Goal: Book appointment/travel/reservation

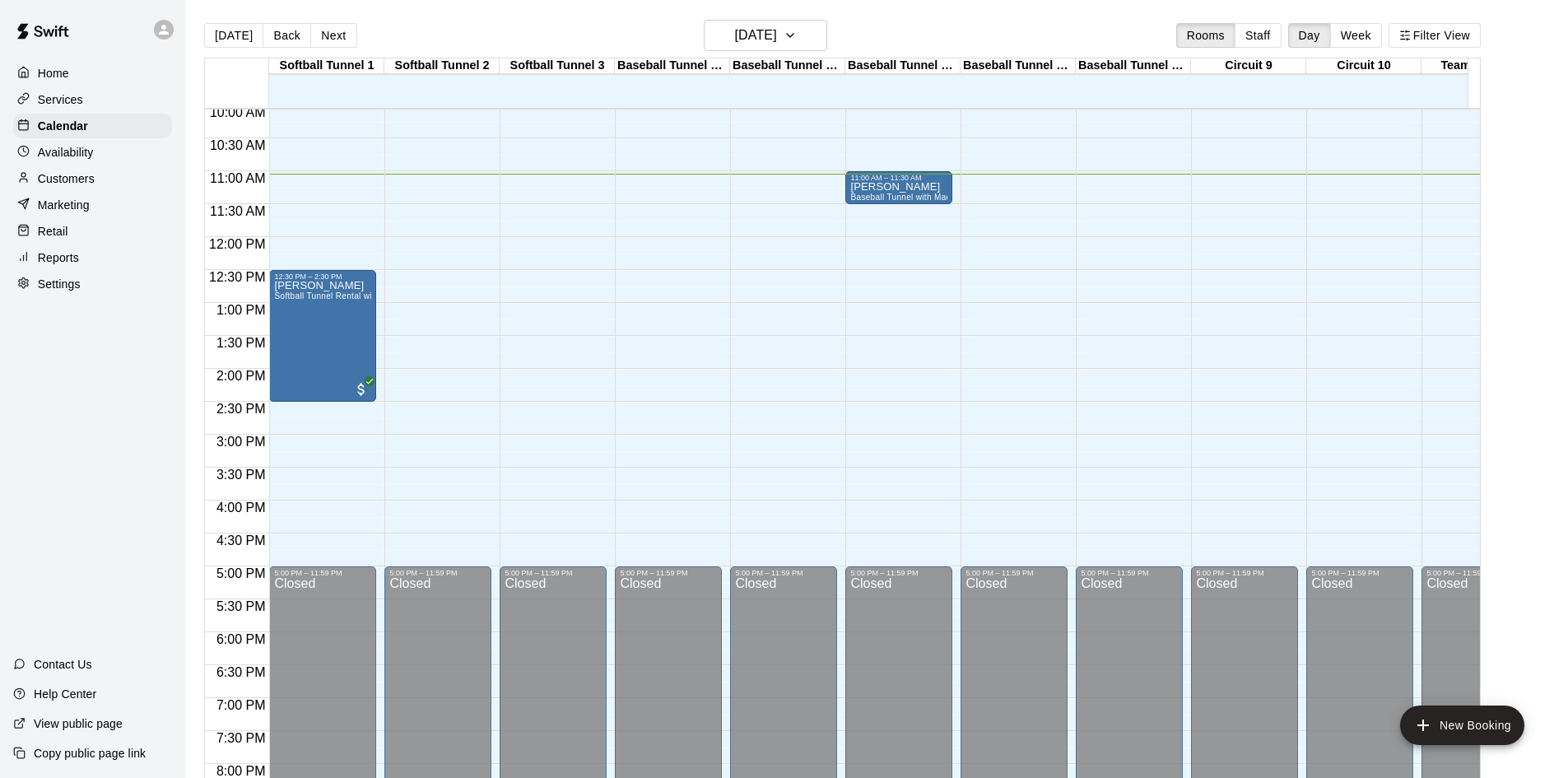
scroll to position [563, 0]
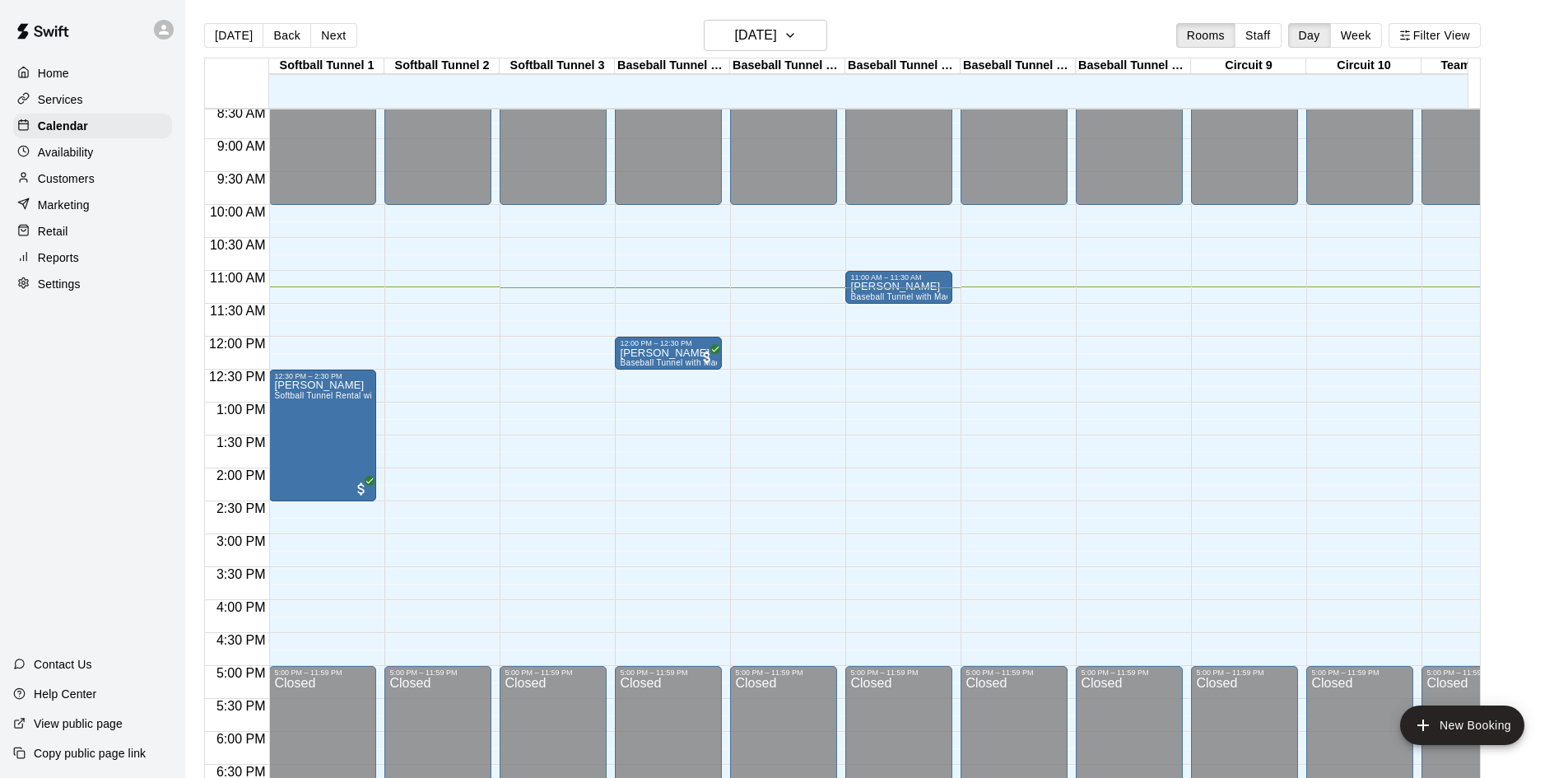
click at [1197, 388] on div "12:00 AM – 10:00 AM Closed 5:00 PM – 11:59 PM Closed" at bounding box center [1245, 338] width 107 height 1582
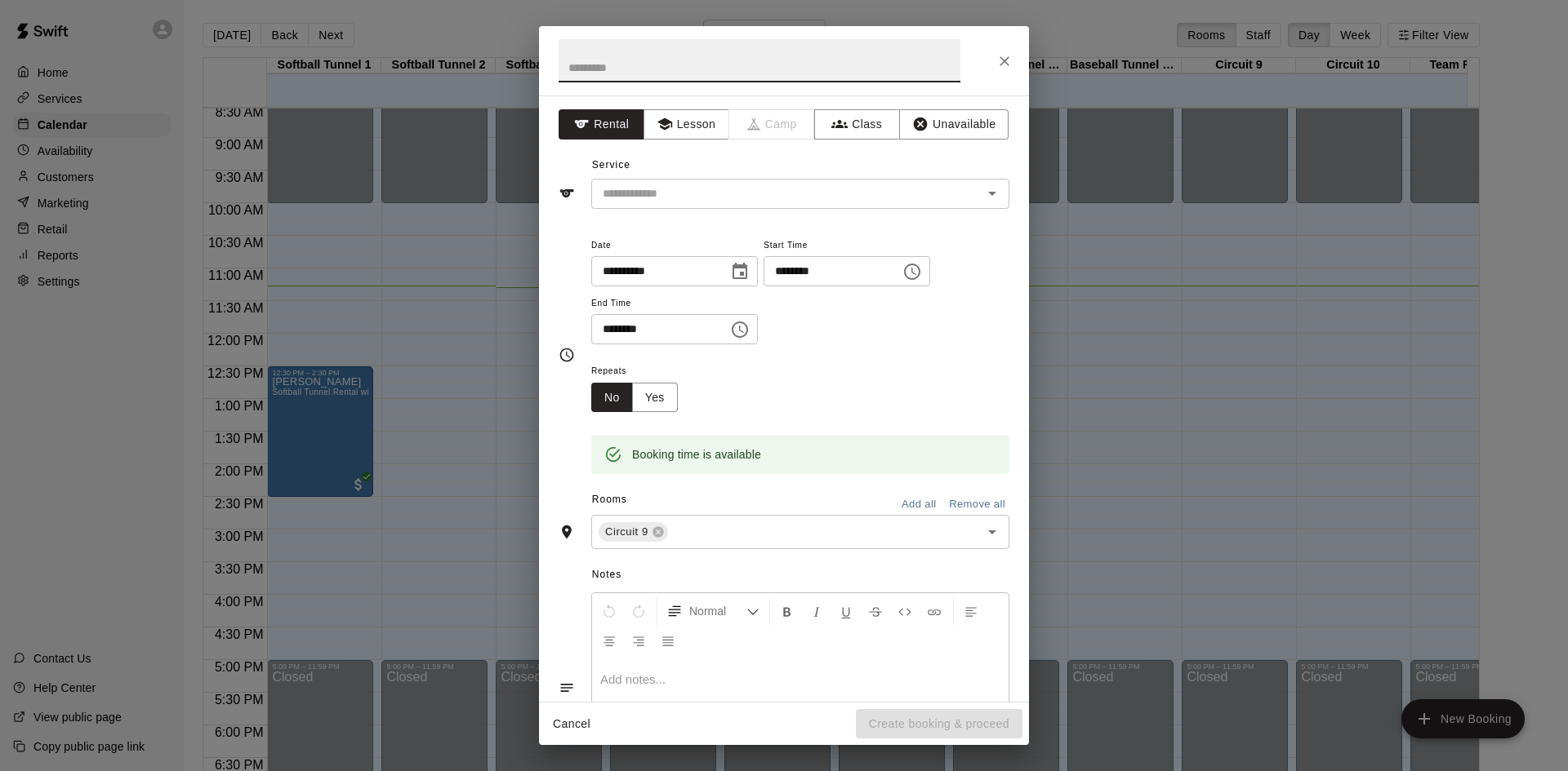
click at [1001, 58] on icon "Close" at bounding box center [1004, 61] width 9 height 9
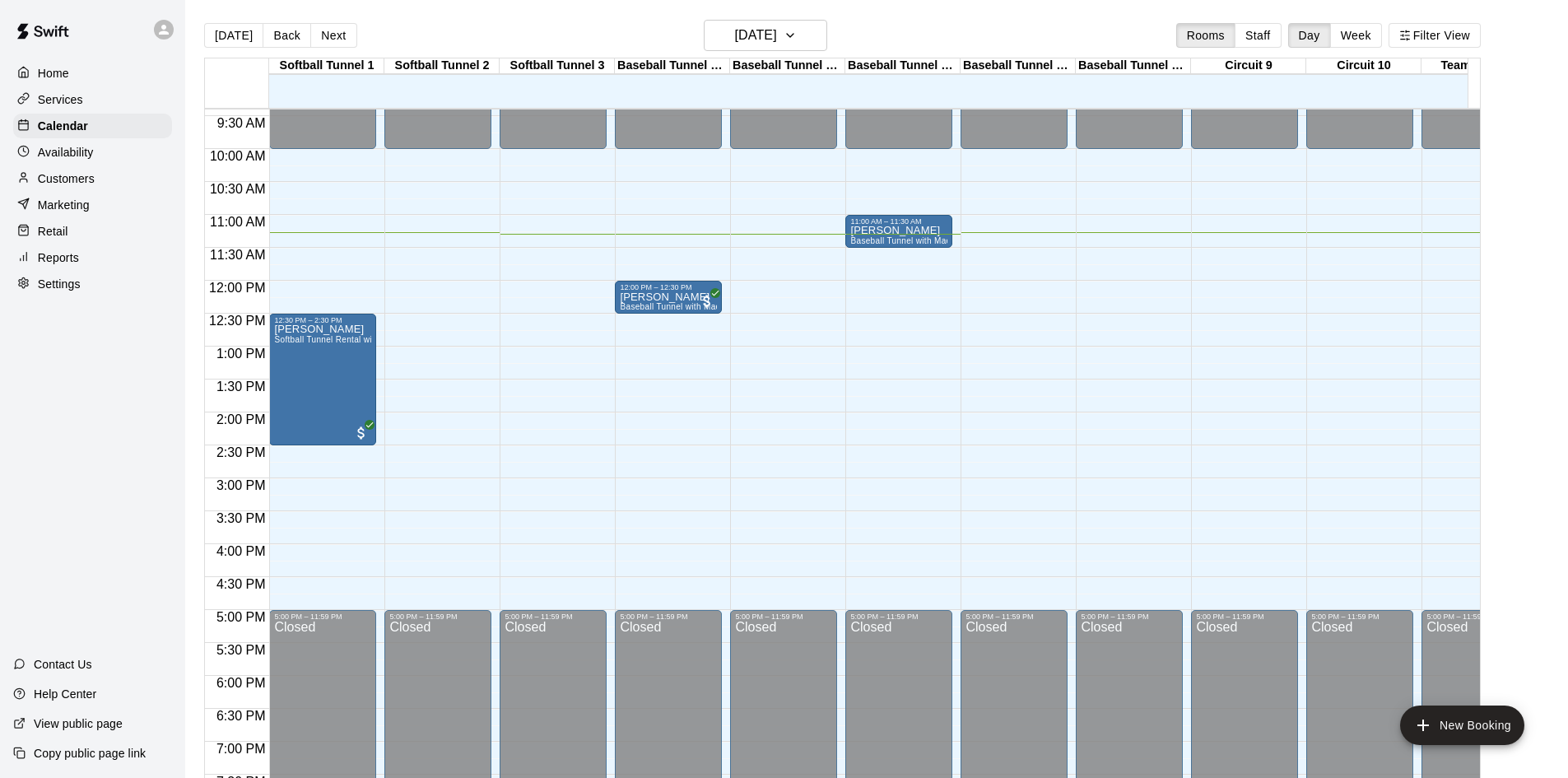
scroll to position [646, 0]
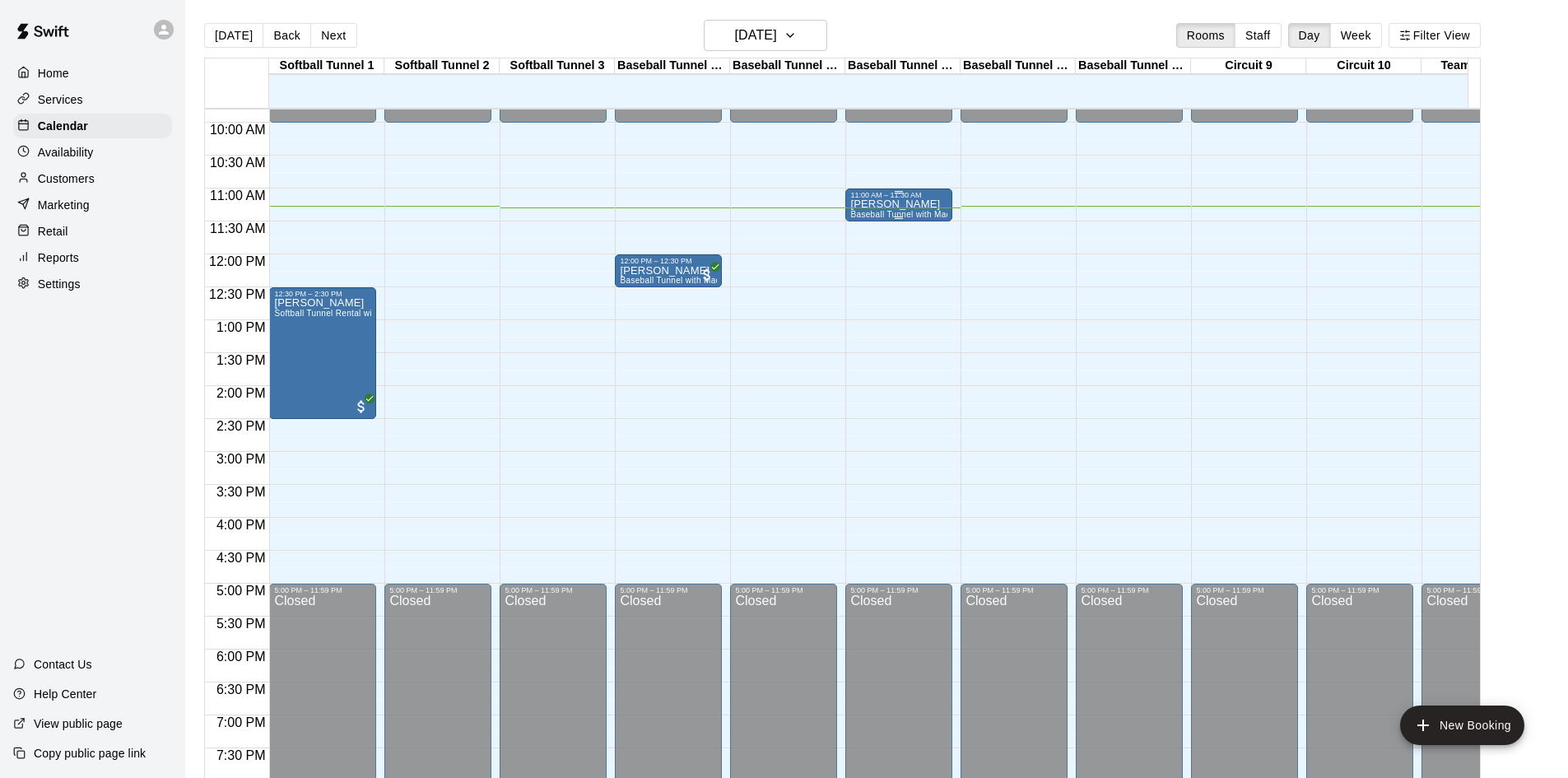
click at [867, 204] on p "angel rivera" at bounding box center [899, 204] width 97 height 0
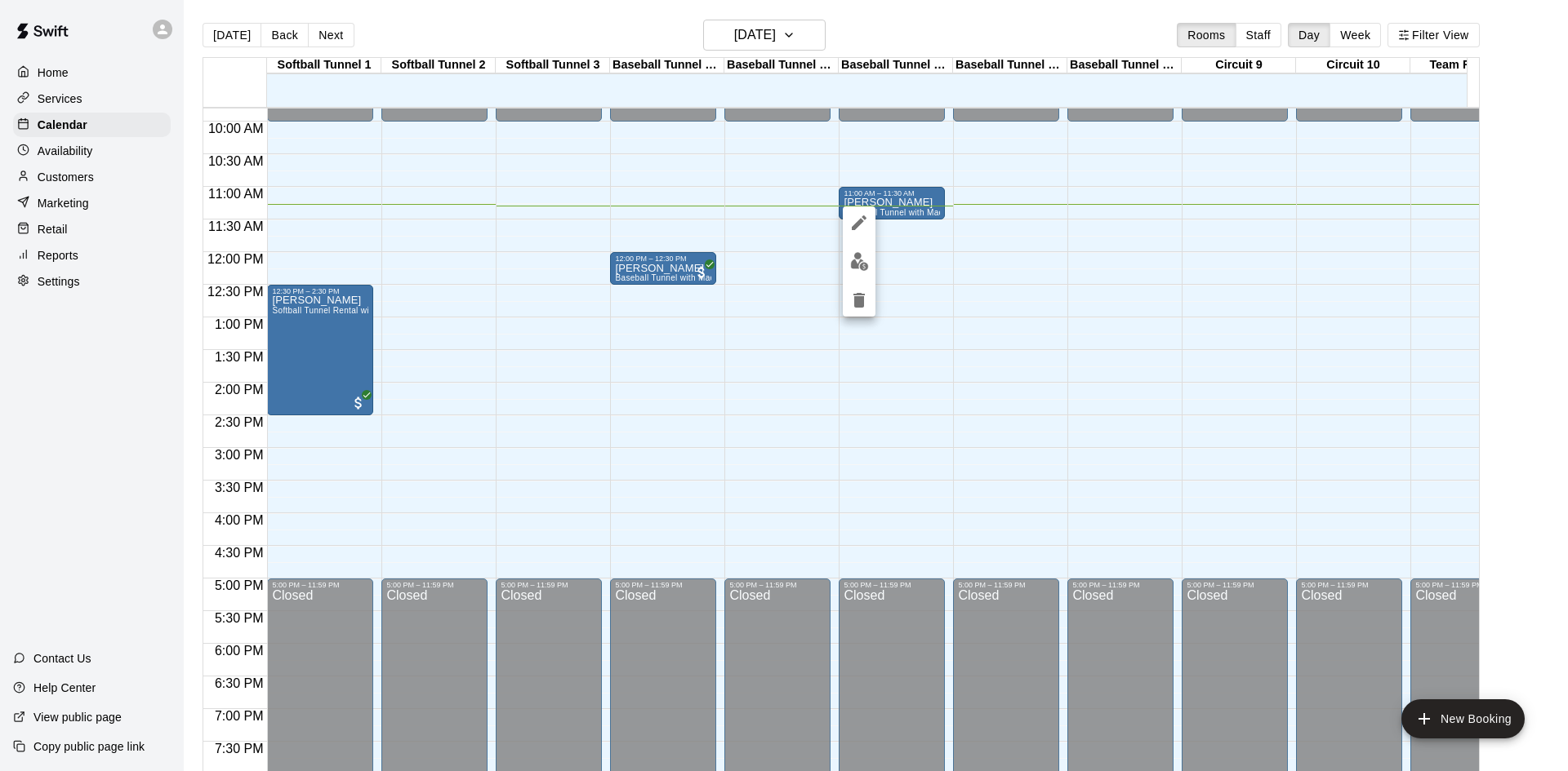
click at [854, 292] on icon "delete" at bounding box center [859, 300] width 20 height 20
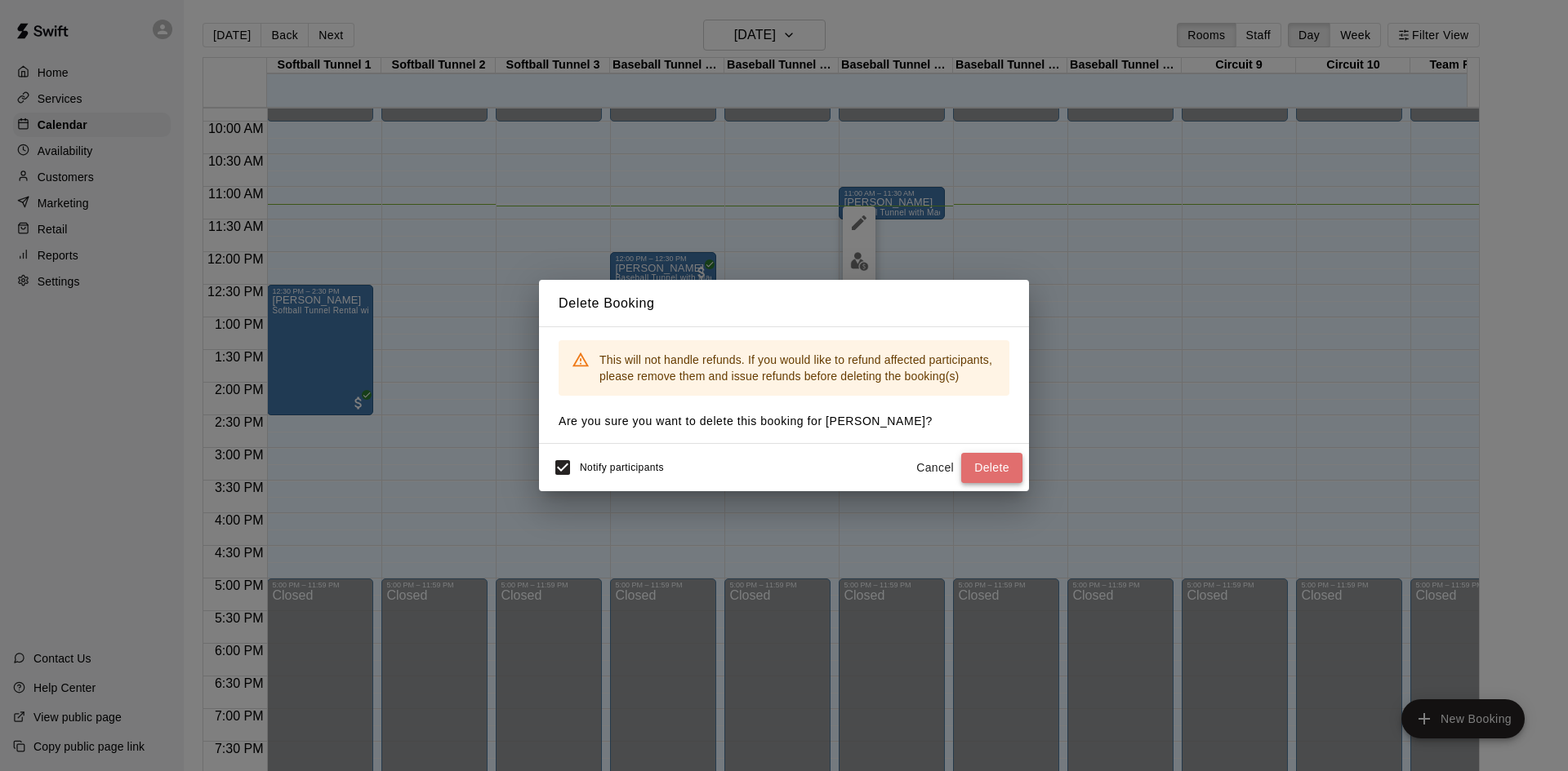
click at [992, 466] on button "Delete" at bounding box center [991, 467] width 61 height 30
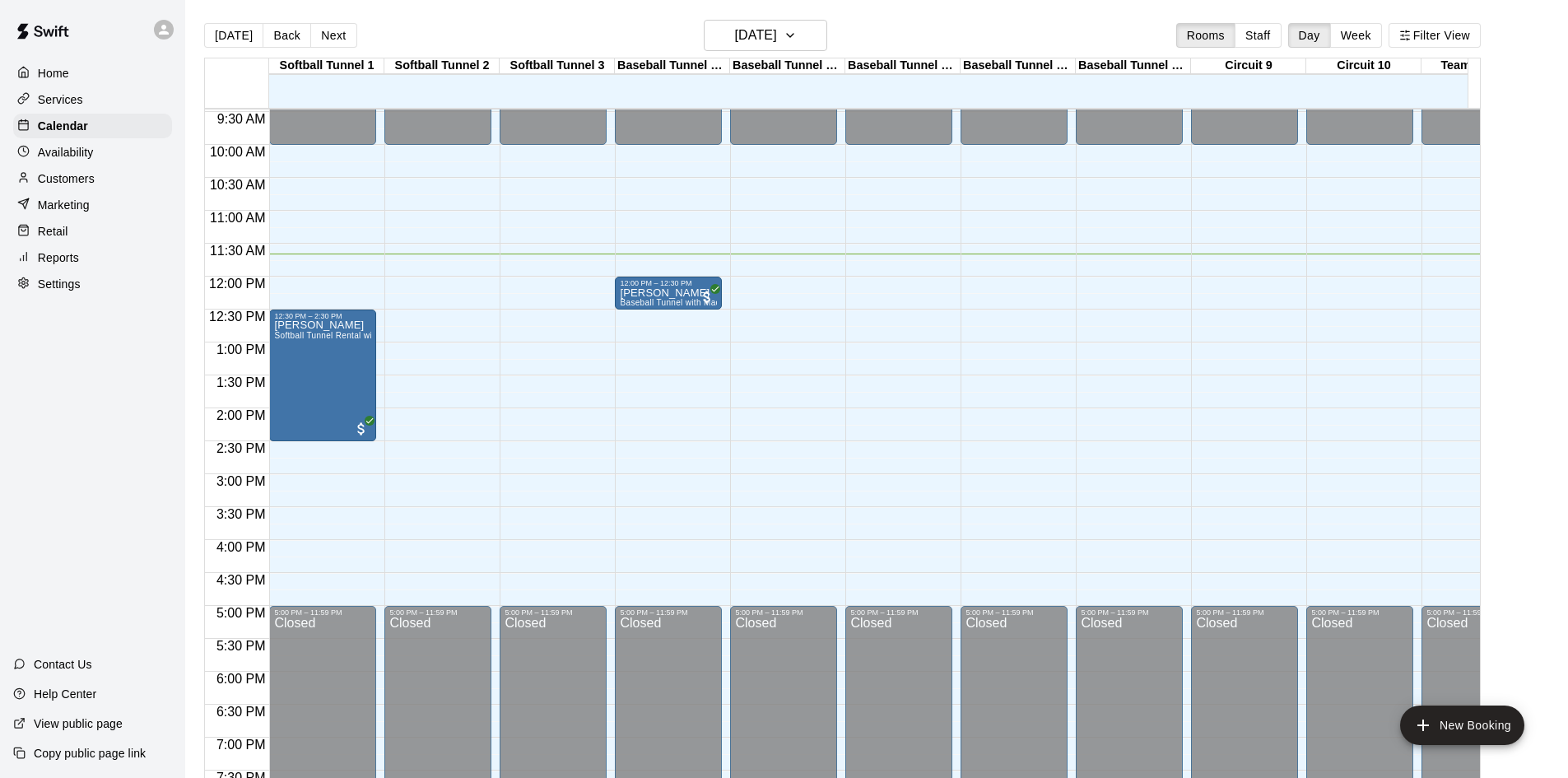
scroll to position [622, 0]
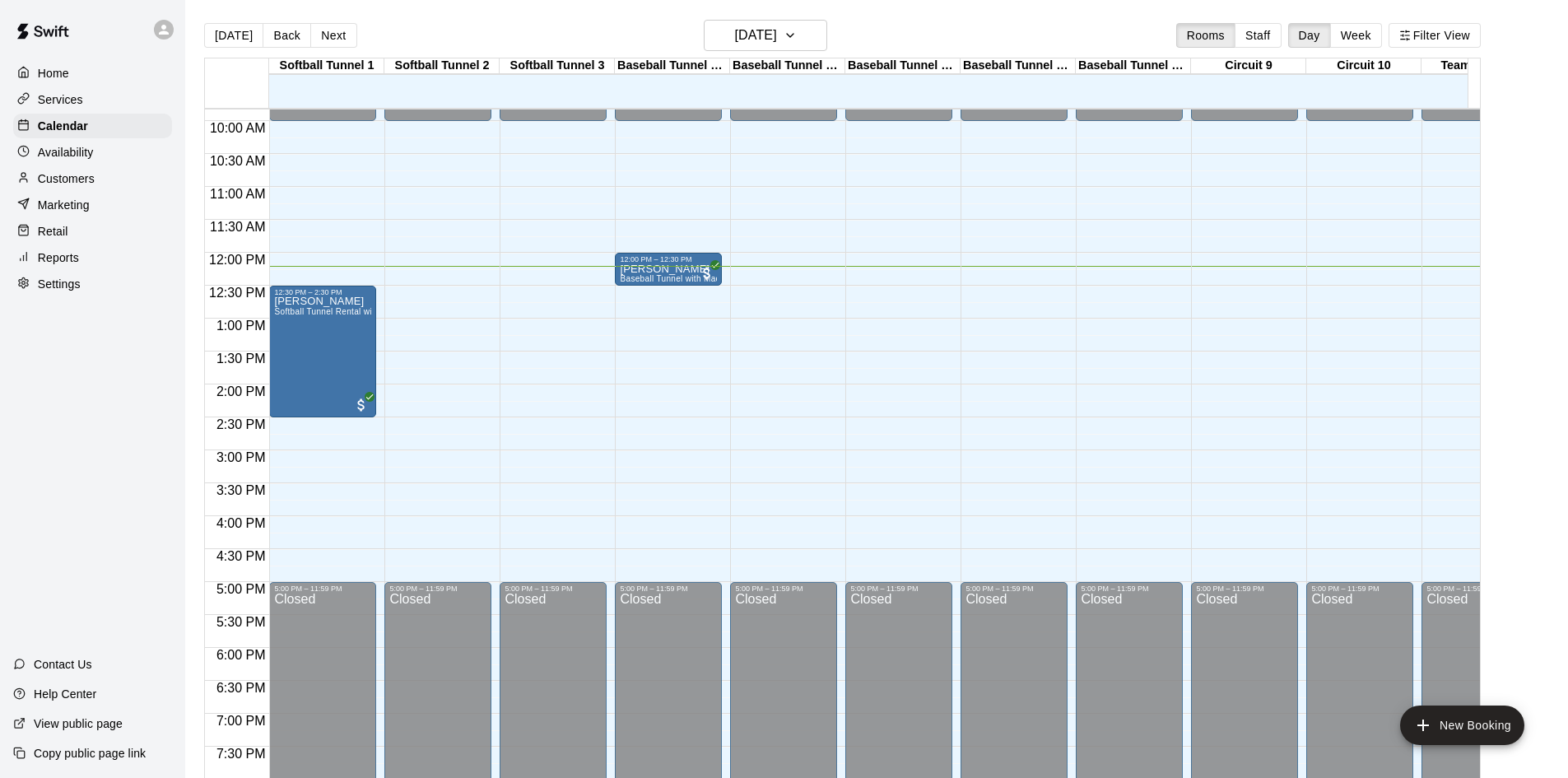
scroll to position [640, 0]
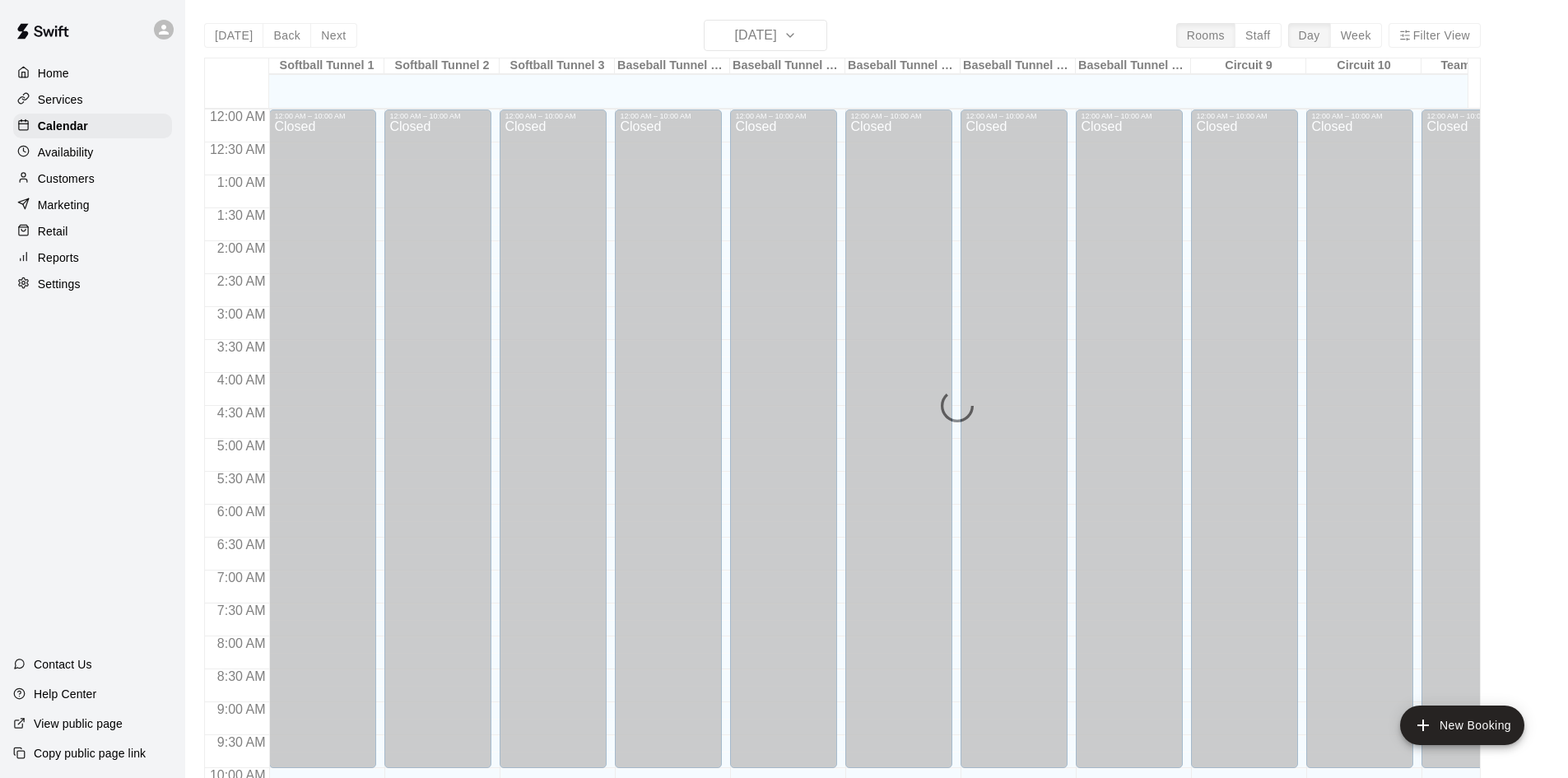
scroll to position [827, 0]
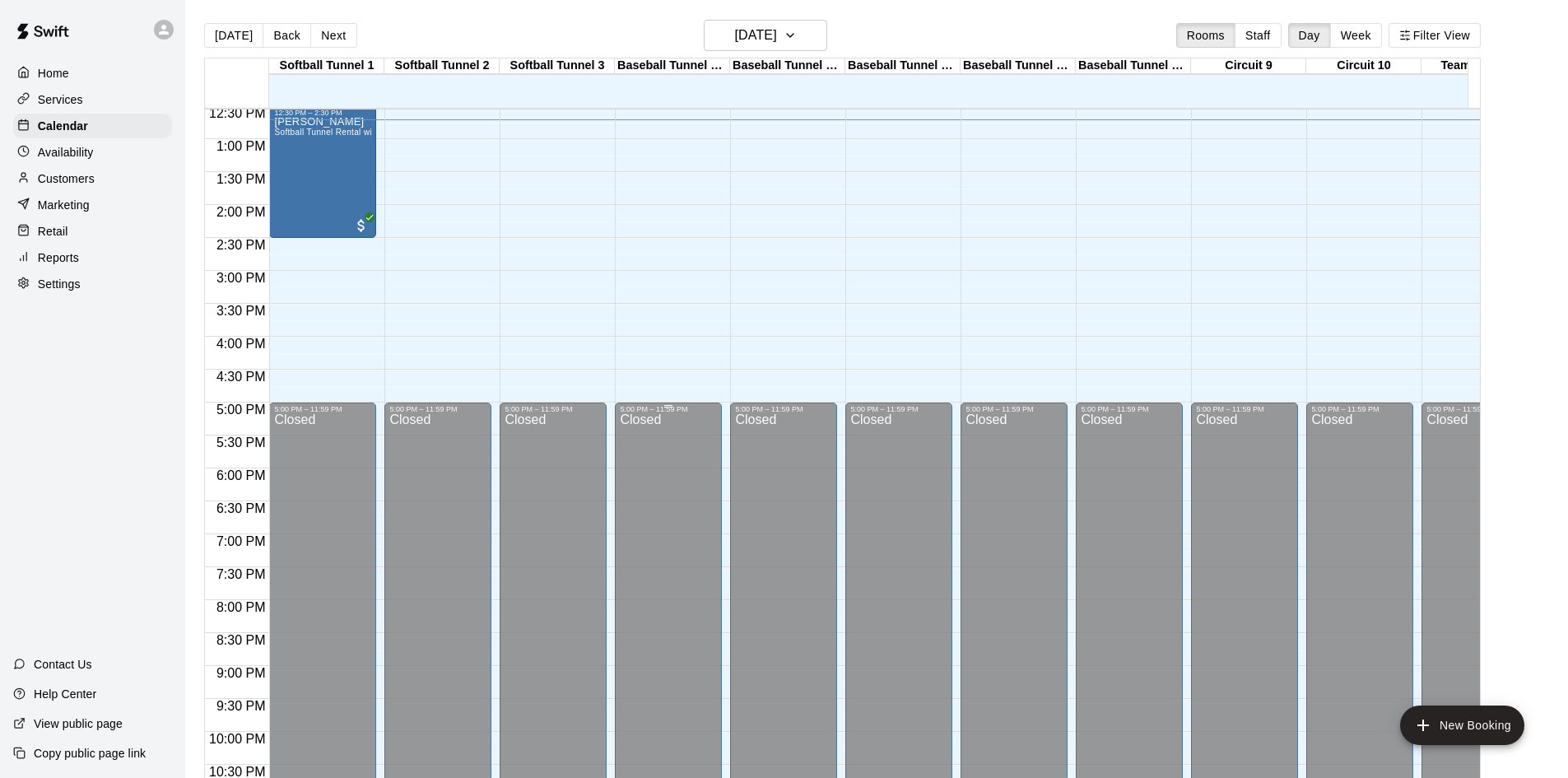
click at [703, 460] on div "Closed" at bounding box center [669, 641] width 97 height 455
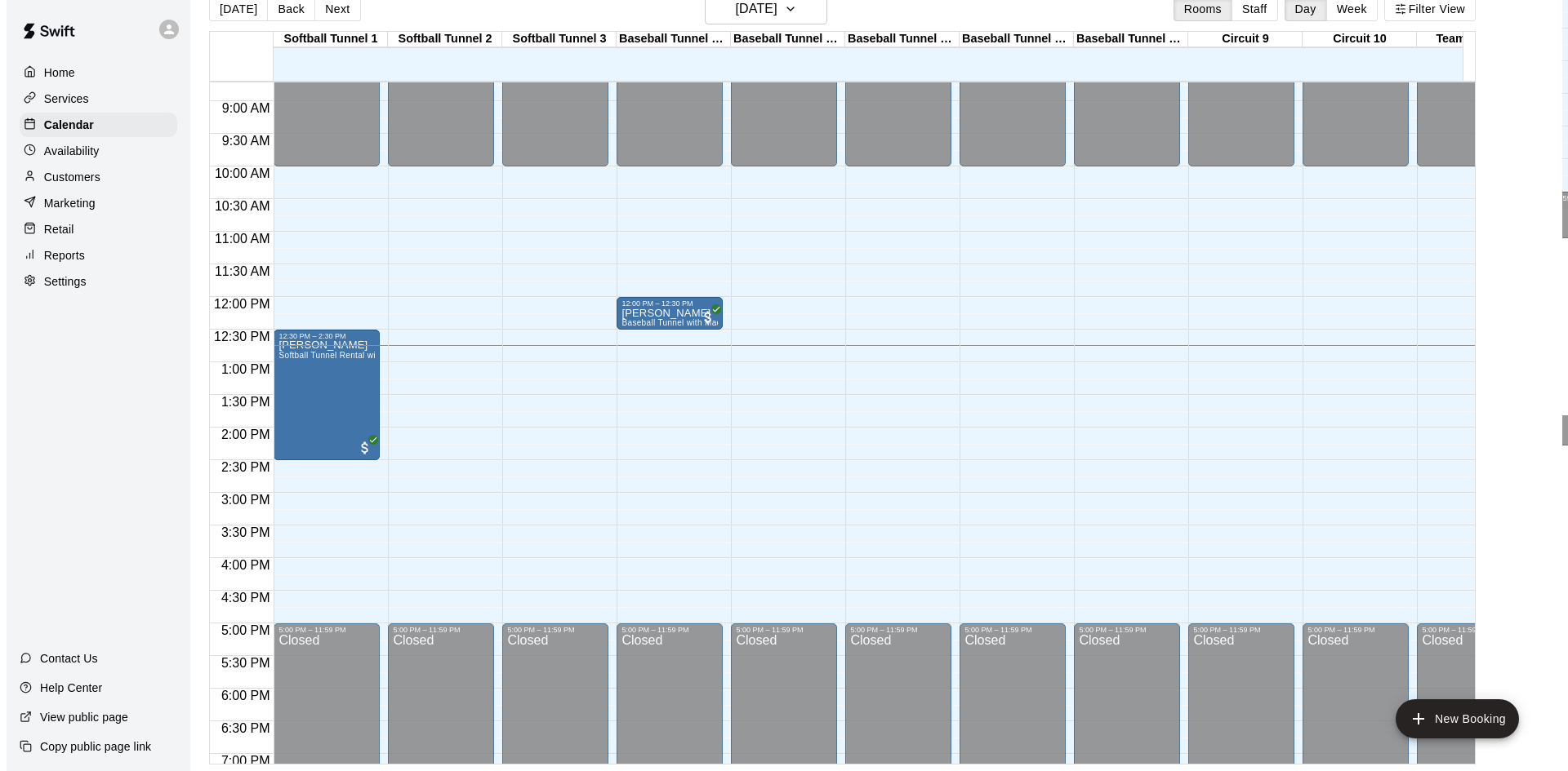
scroll to position [571, 0]
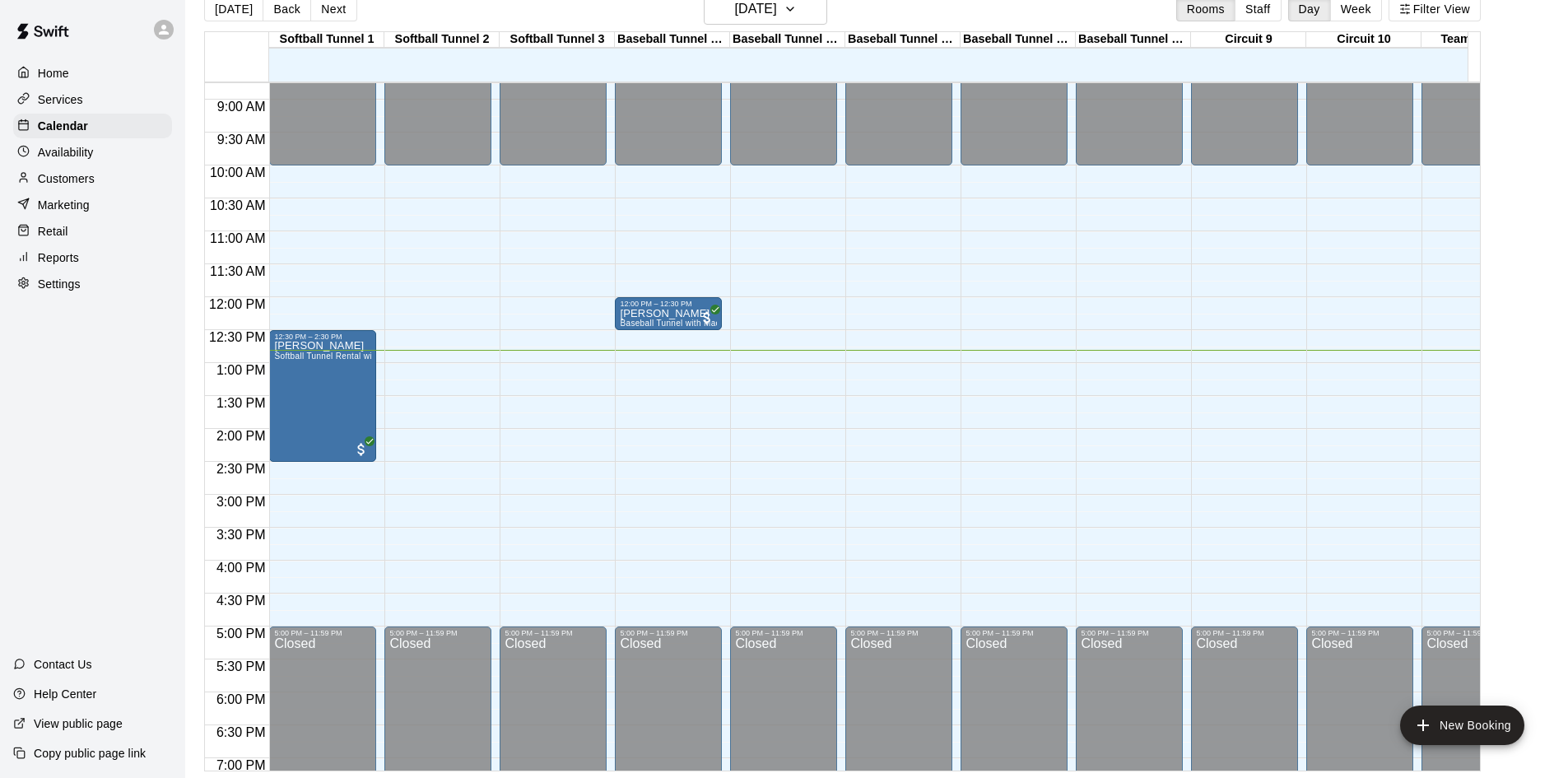
click at [1017, 356] on div "12:00 AM – 10:00 AM Closed 5:00 PM – 11:59 PM Closed" at bounding box center [1014, 298] width 107 height 1582
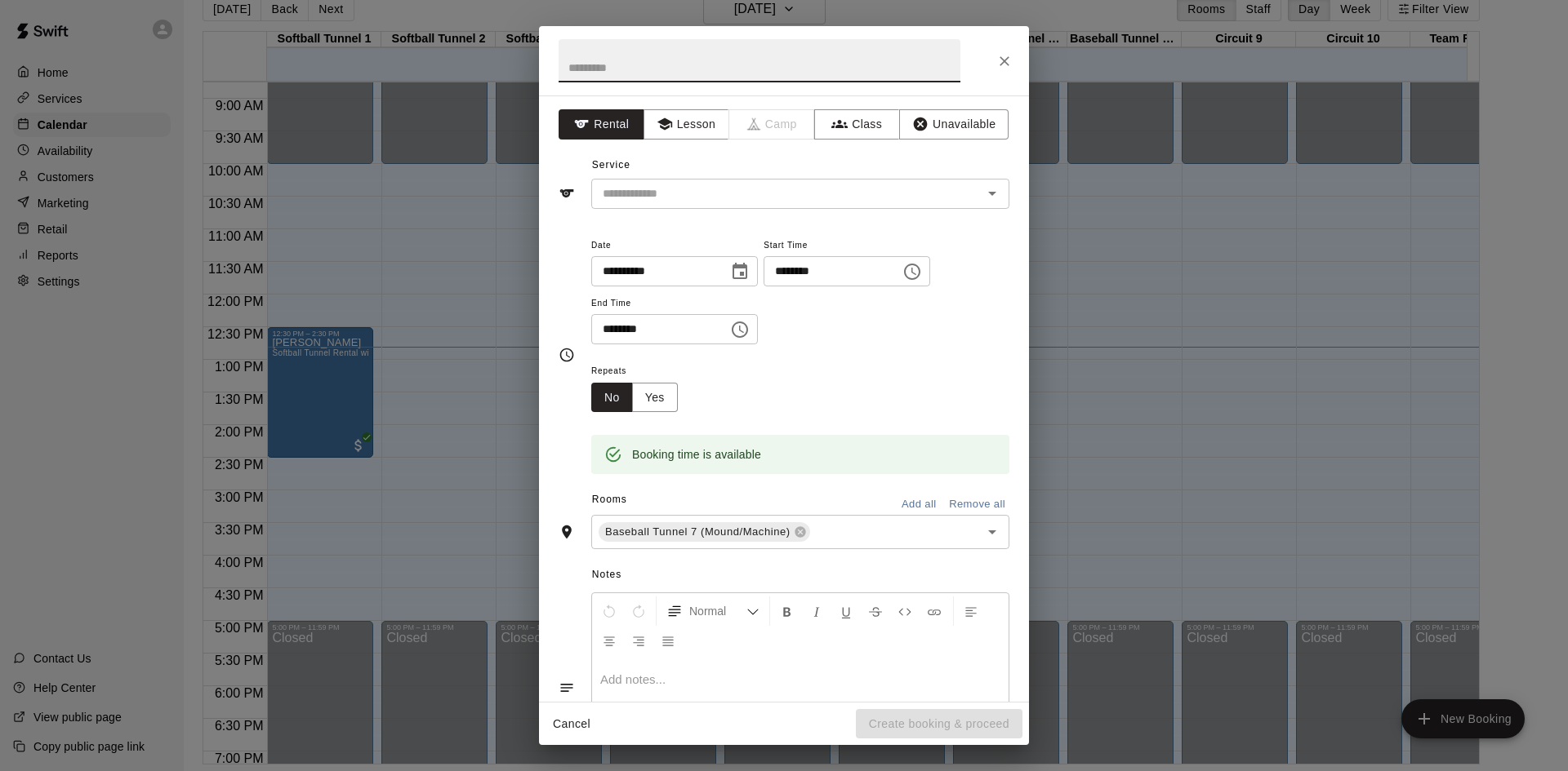
click at [1004, 71] on button "Close" at bounding box center [1004, 61] width 29 height 29
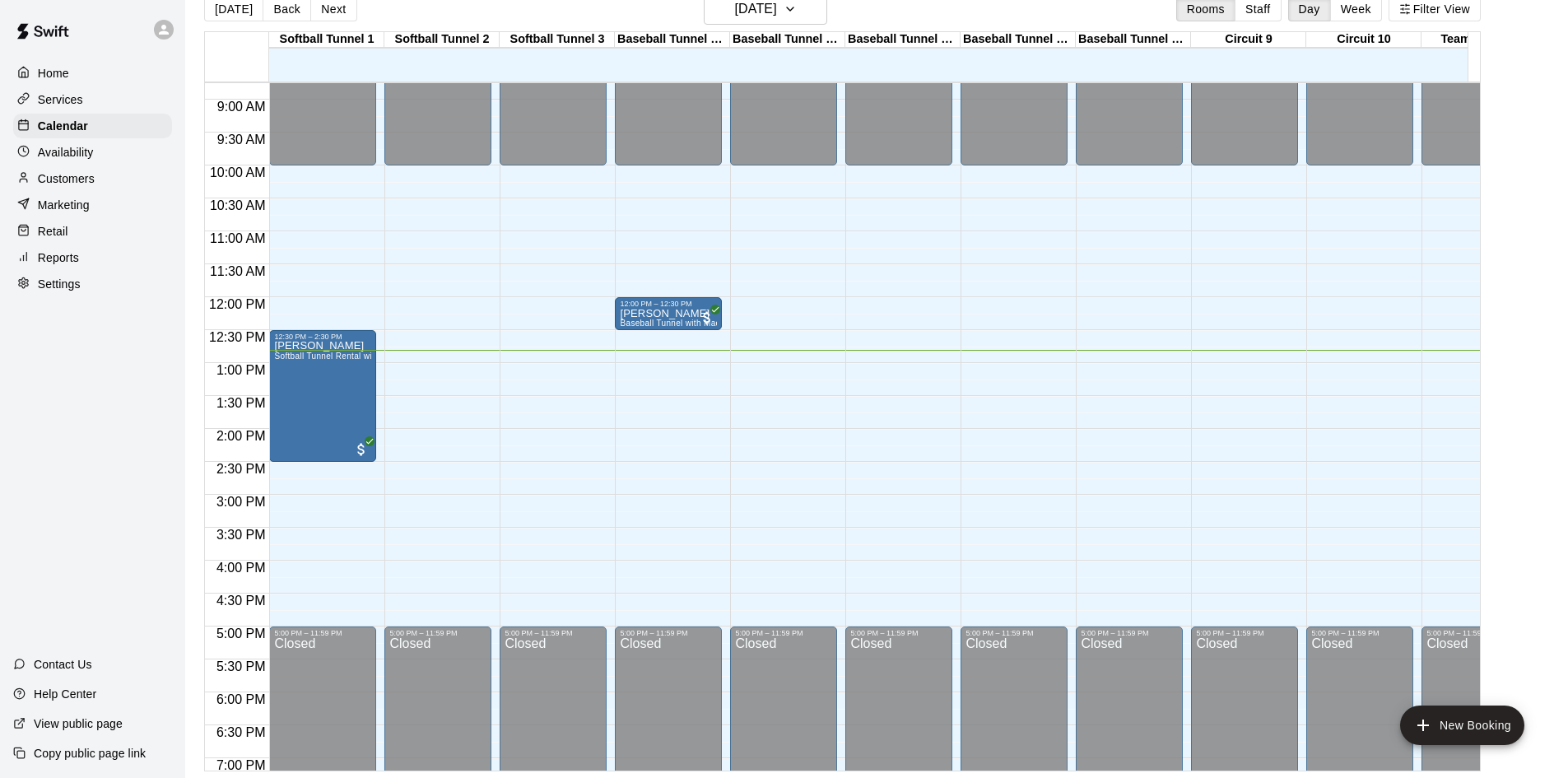
click at [877, 368] on div "12:00 AM – 10:00 AM Closed 5:00 PM – 11:59 PM Closed" at bounding box center [899, 298] width 107 height 1582
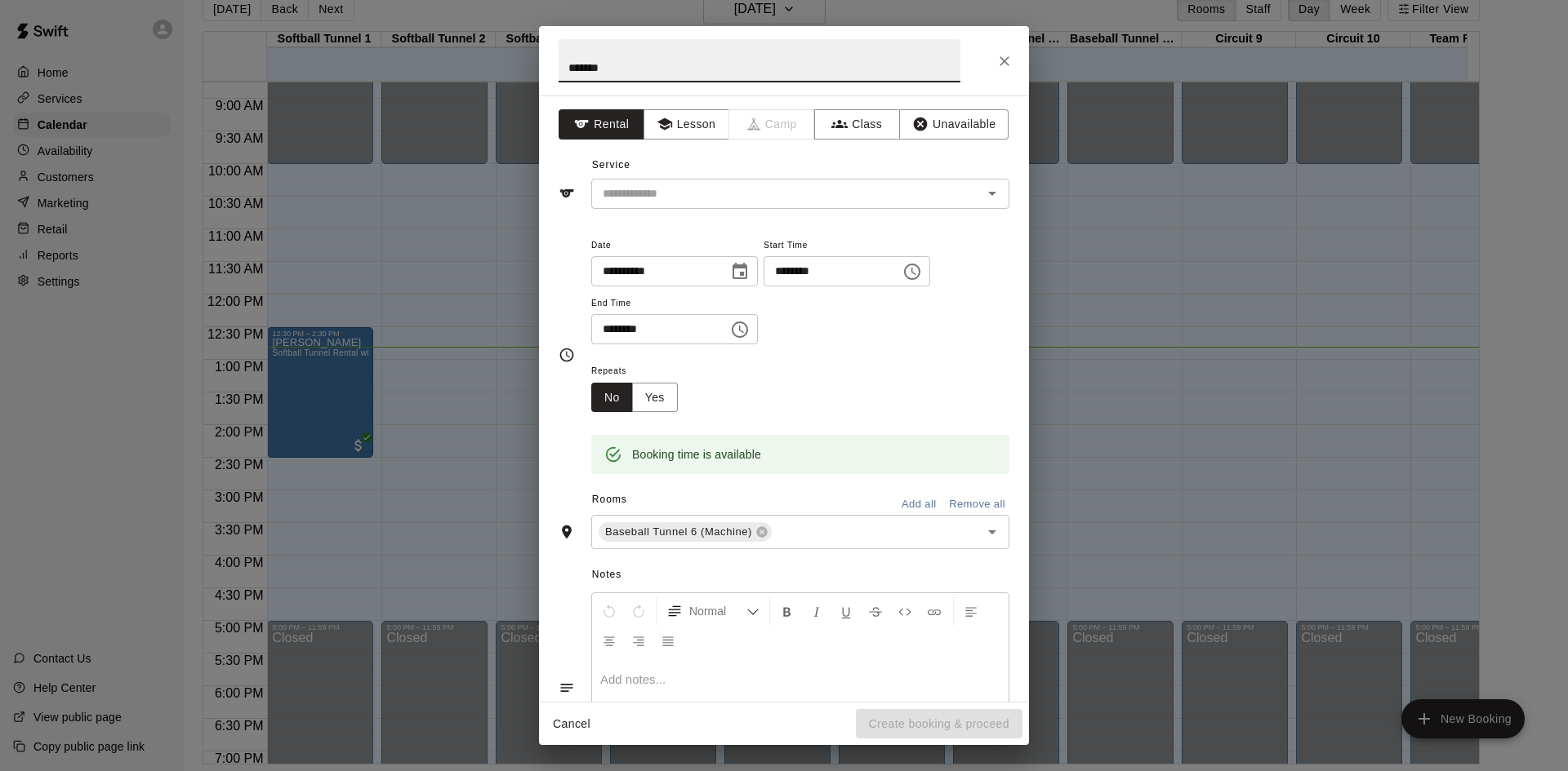
type input "*******"
click at [703, 215] on div "**********" at bounding box center [783, 398] width 490 height 606
click at [698, 201] on input "text" at bounding box center [776, 194] width 360 height 21
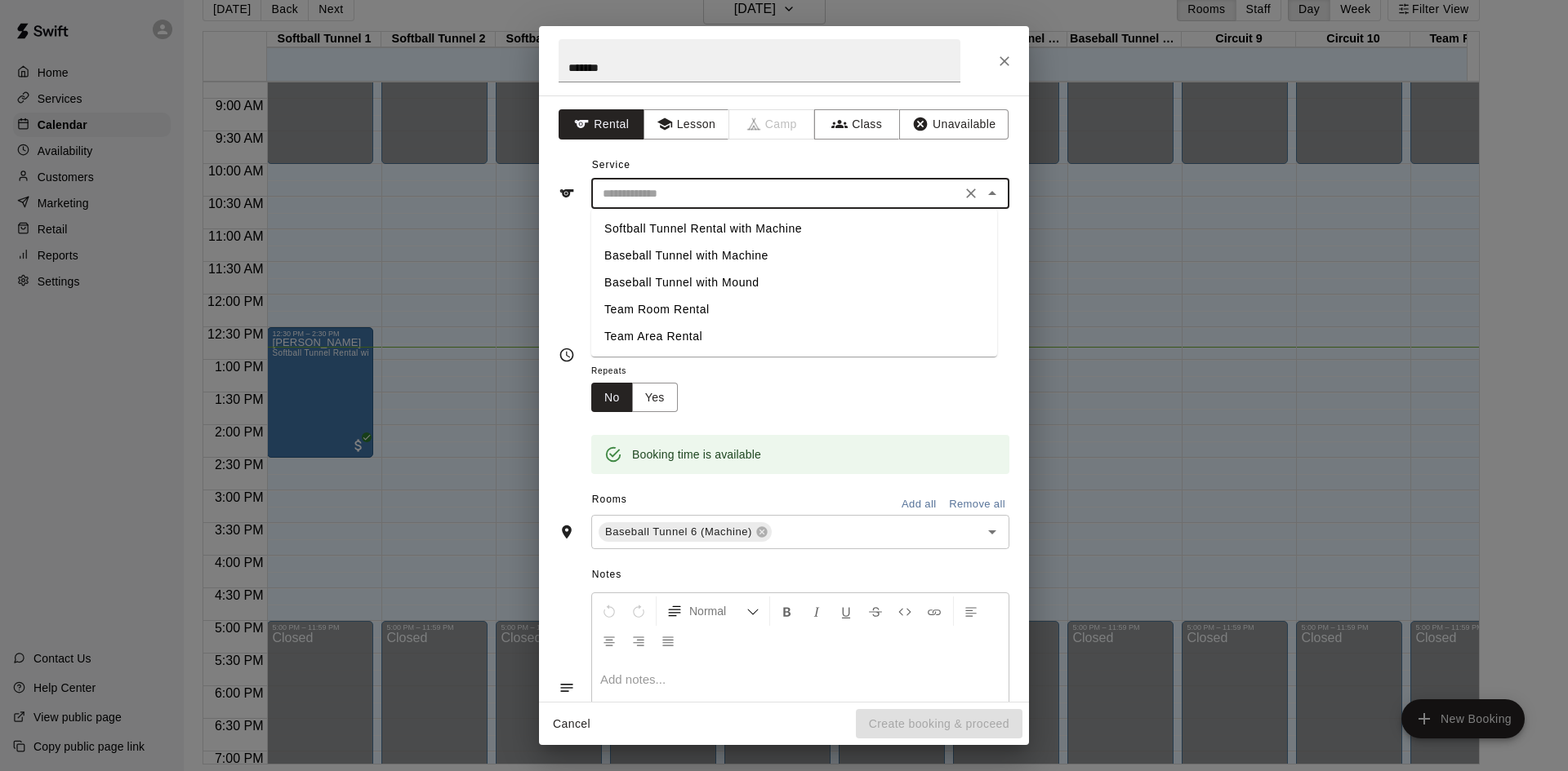
click at [756, 282] on li "Baseball Tunnel with Mound" at bounding box center [793, 282] width 406 height 27
type input "**********"
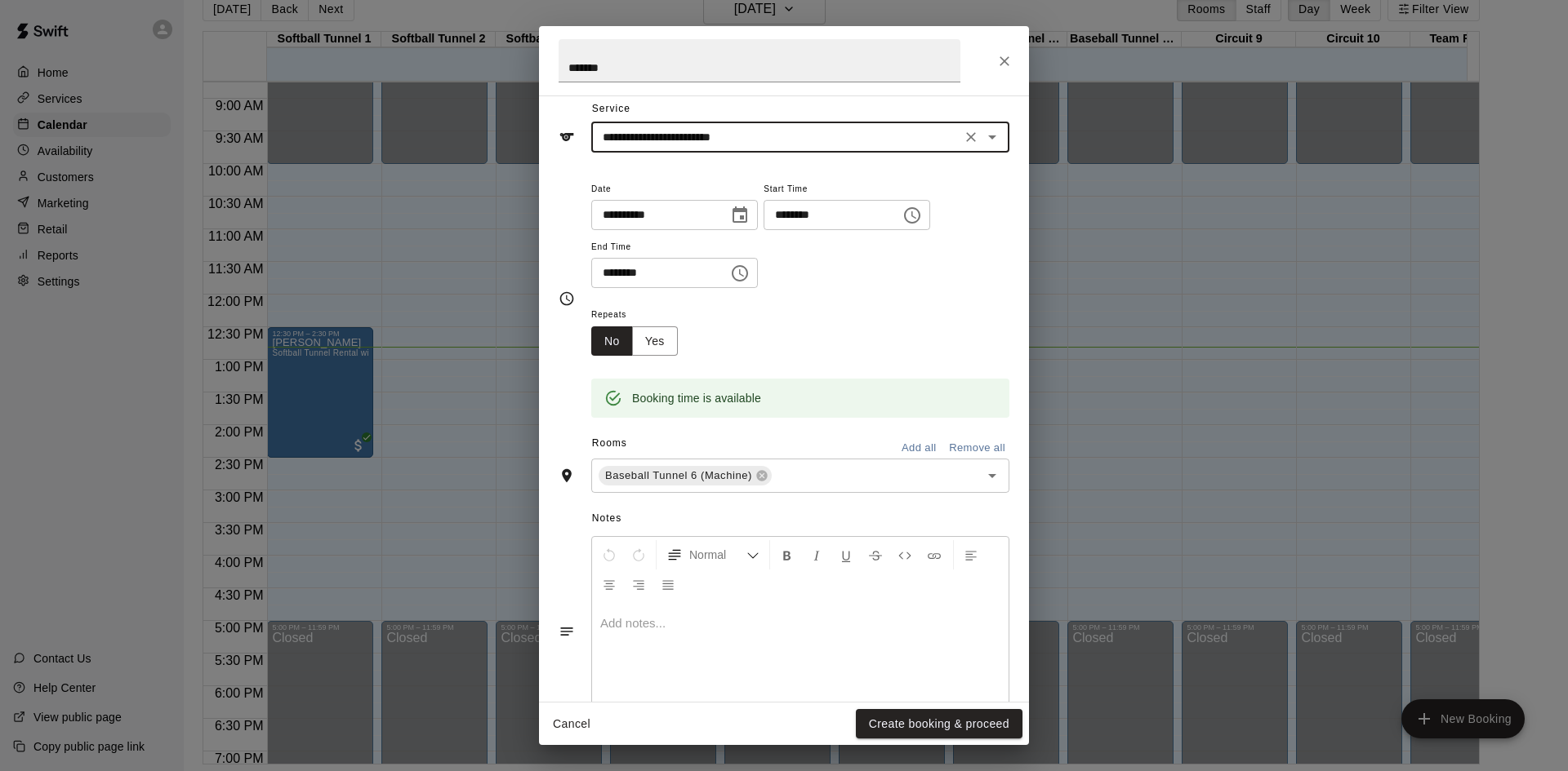
scroll to position [111, 0]
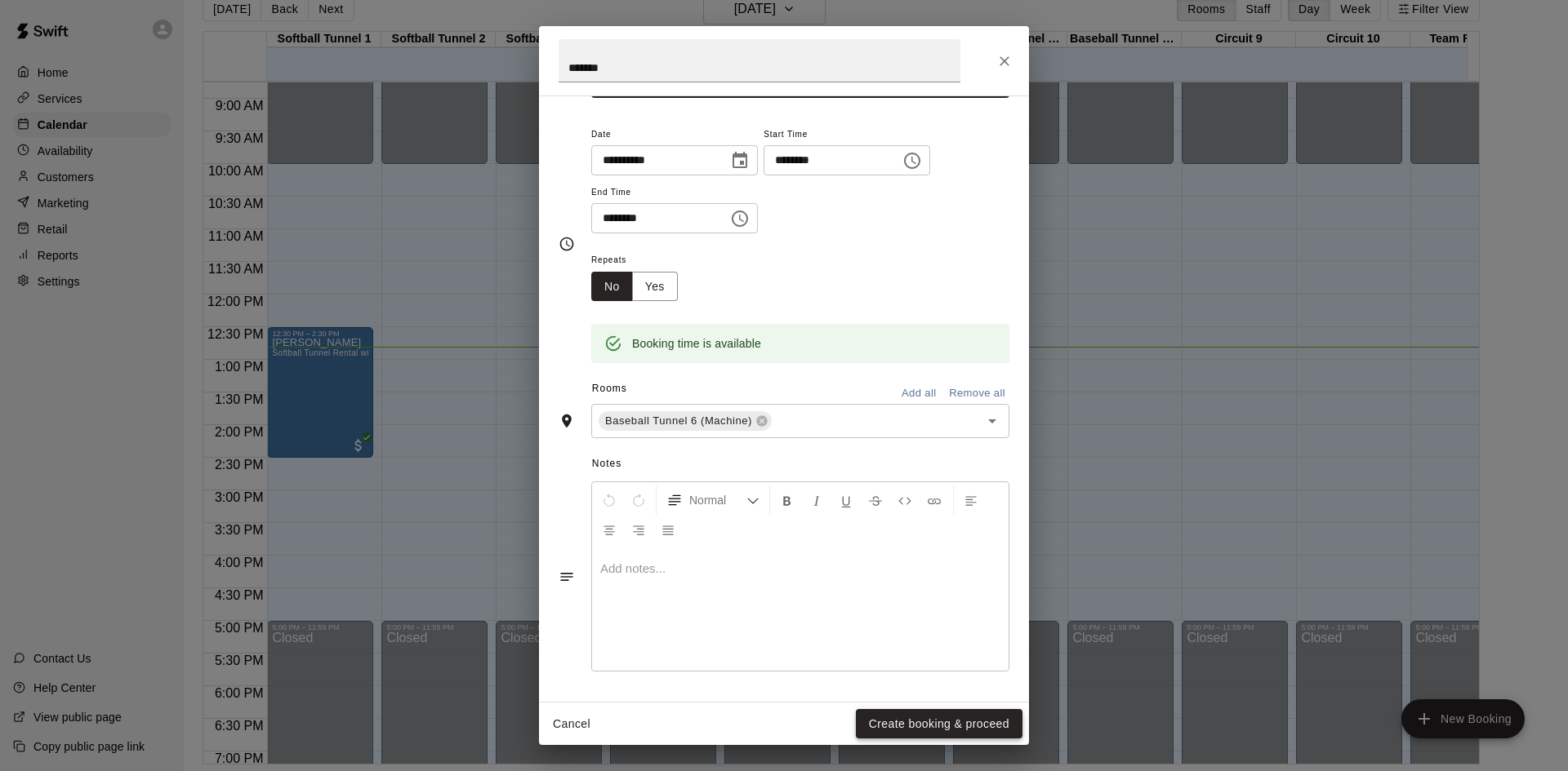
click at [907, 732] on button "Create booking & proceed" at bounding box center [939, 724] width 166 height 30
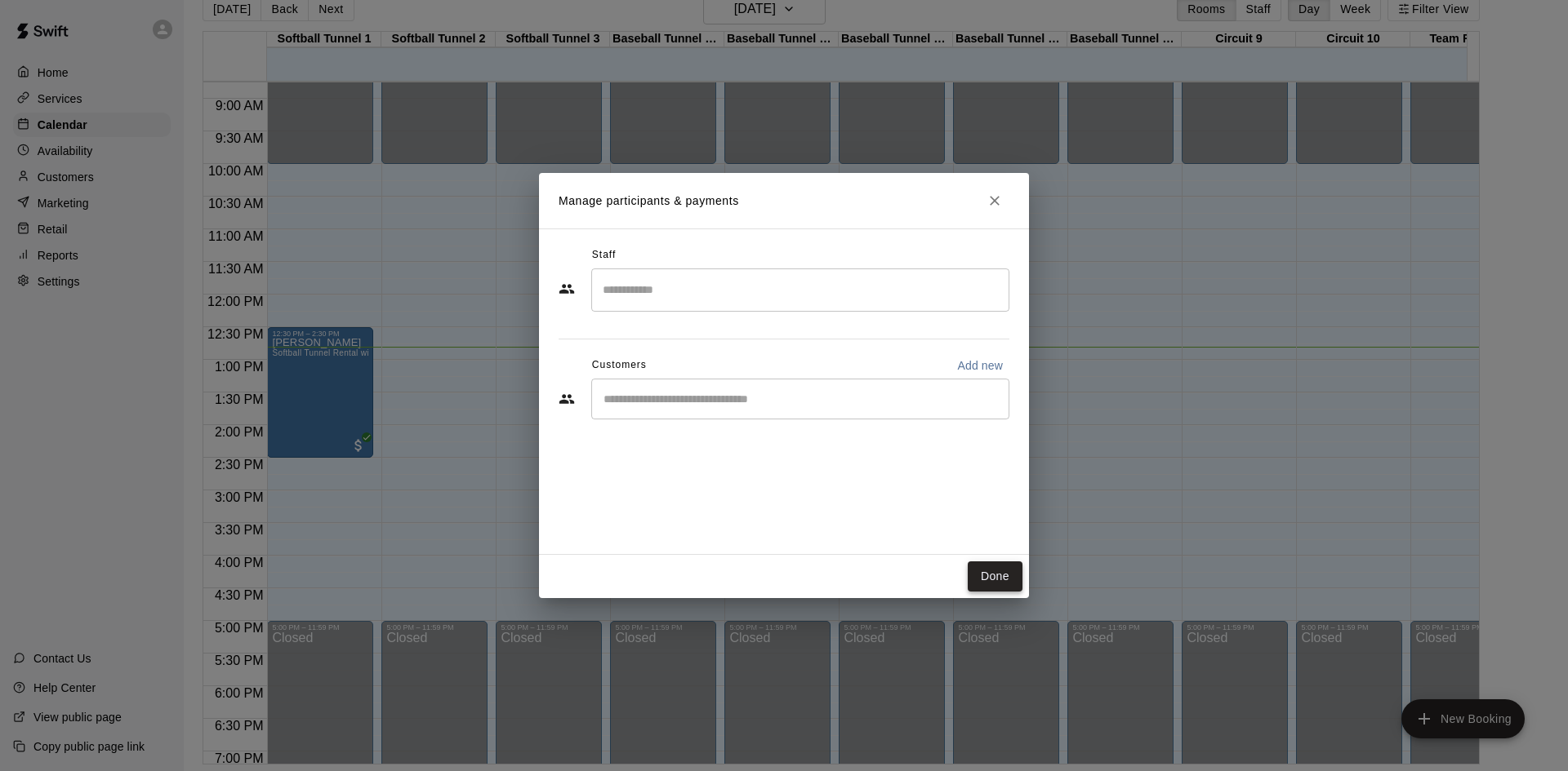
click at [987, 585] on button "Done" at bounding box center [995, 576] width 55 height 30
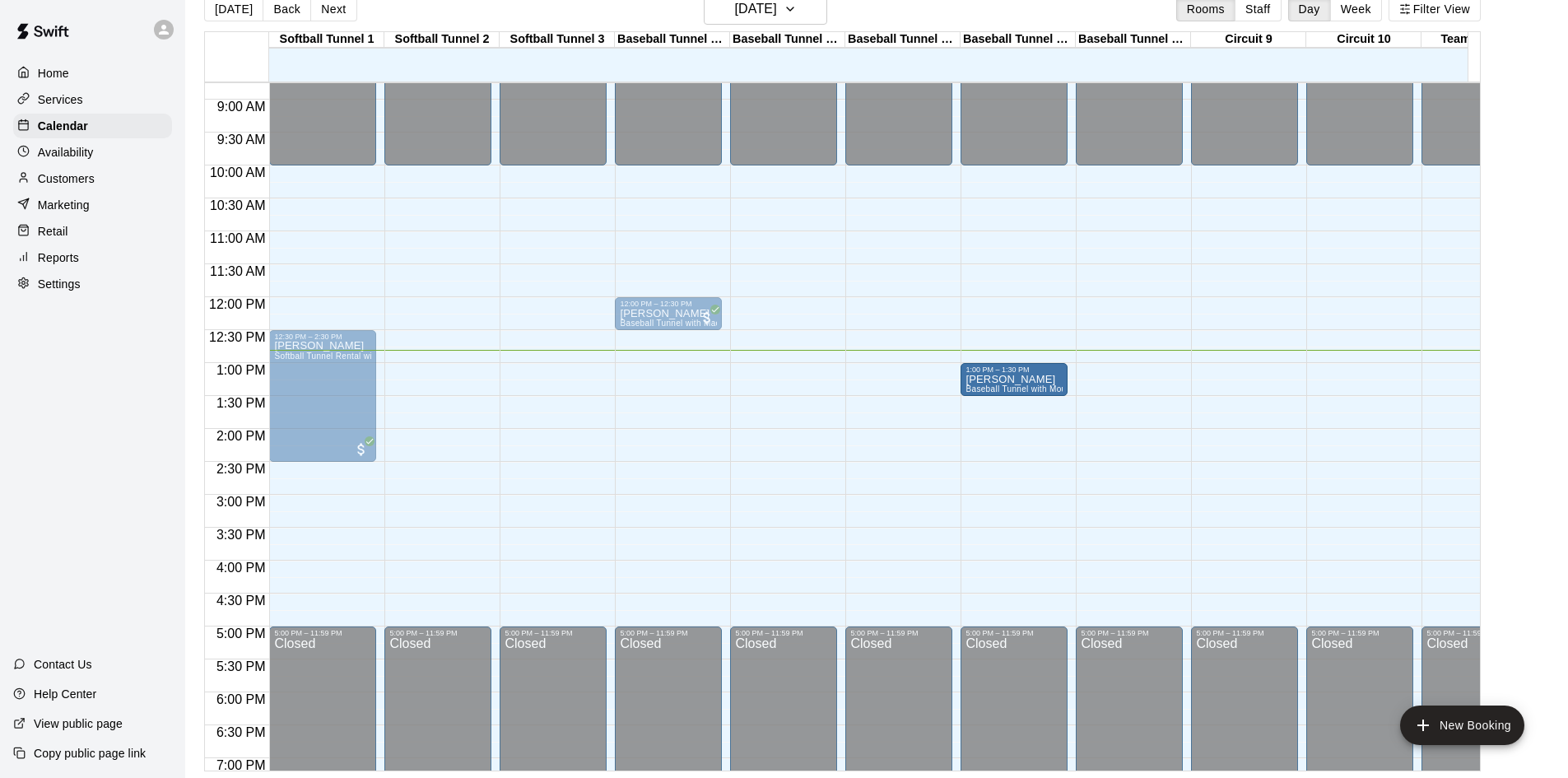
drag, startPoint x: 898, startPoint y: 378, endPoint x: 990, endPoint y: 381, distance: 92.0
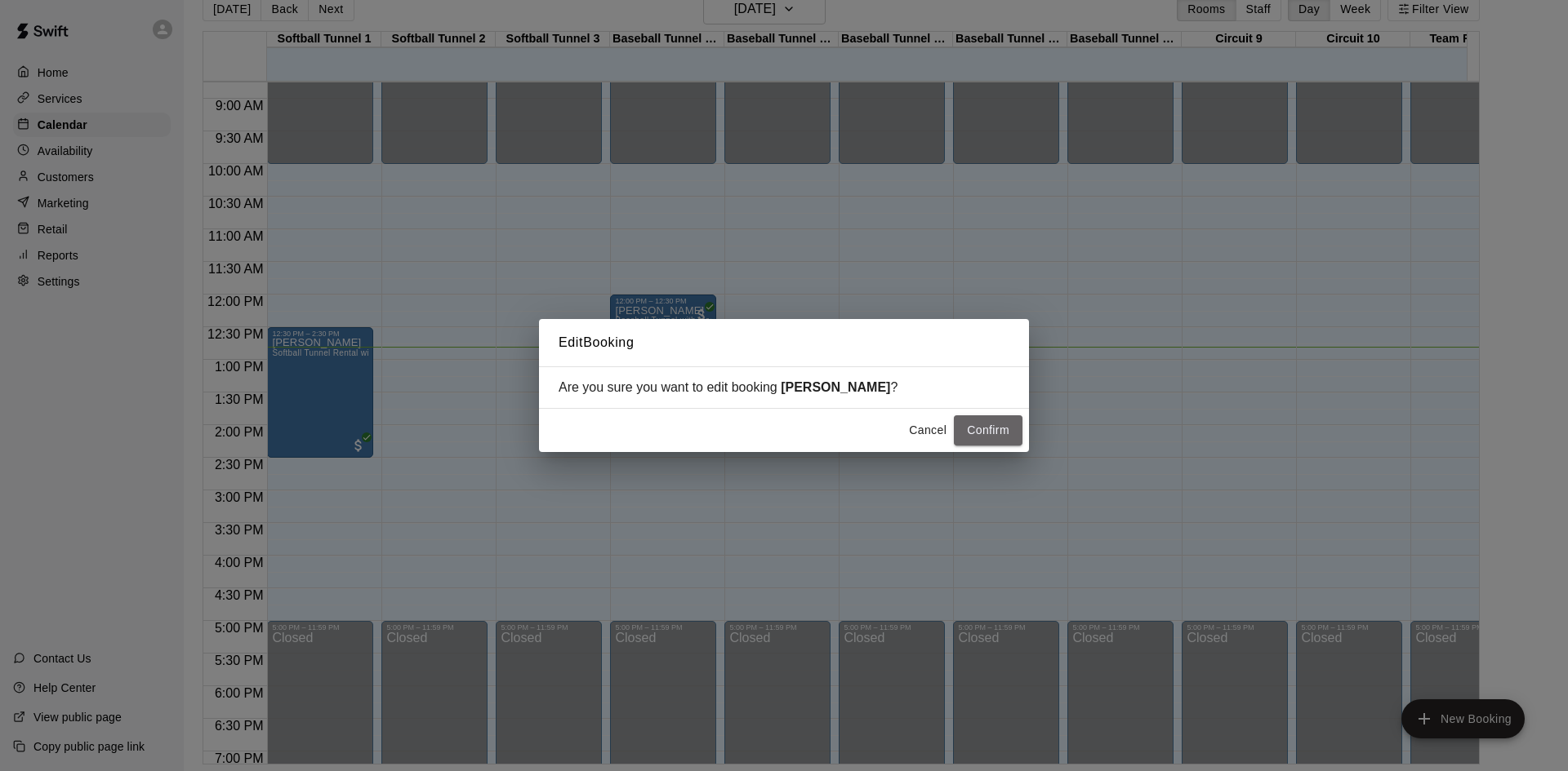
click at [986, 437] on button "Confirm" at bounding box center [988, 430] width 69 height 30
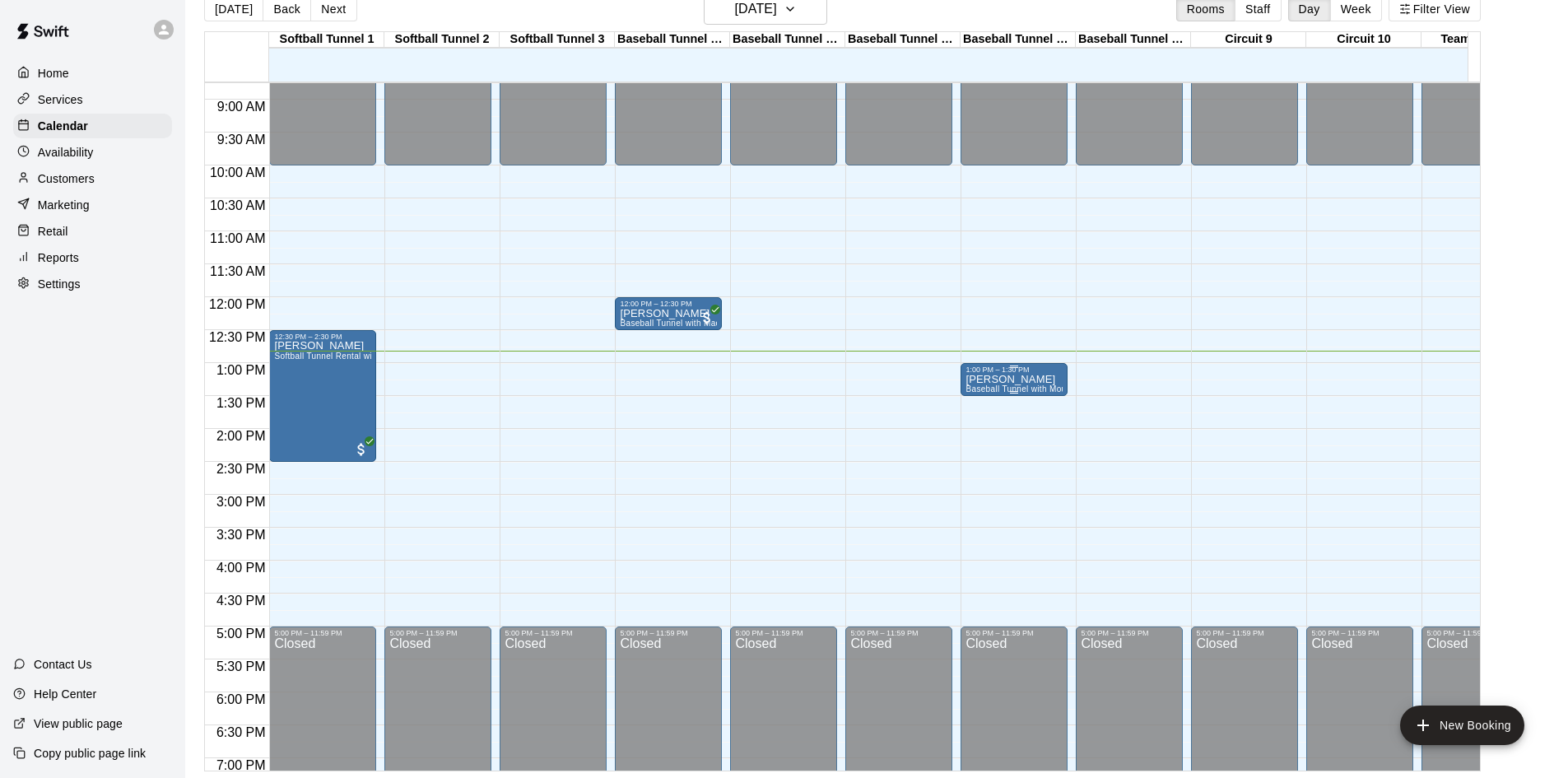
click at [997, 374] on div "1:00 PM – 1:30 PM" at bounding box center [1014, 370] width 97 height 9
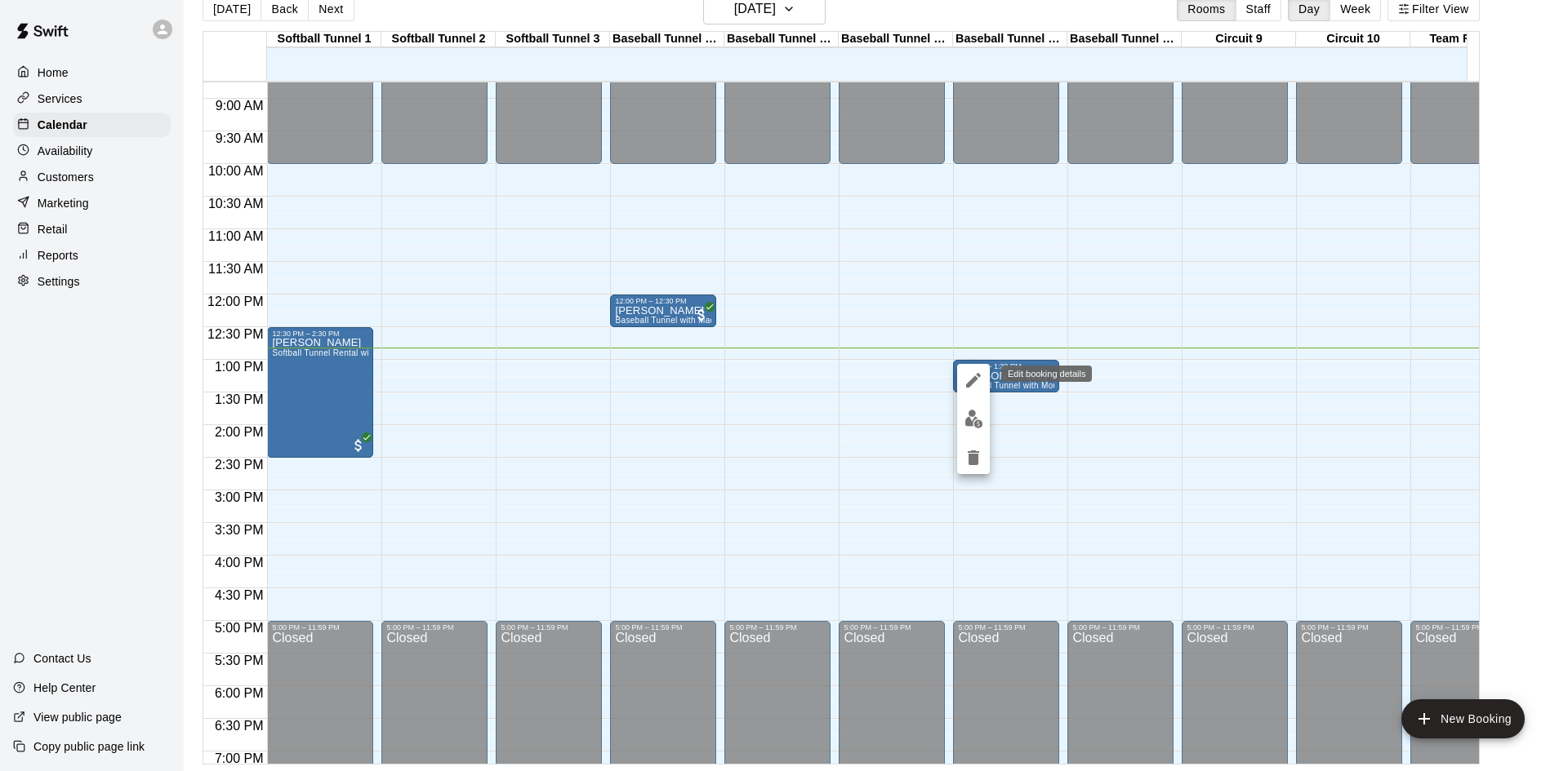
click at [974, 391] on button "edit" at bounding box center [974, 381] width 33 height 33
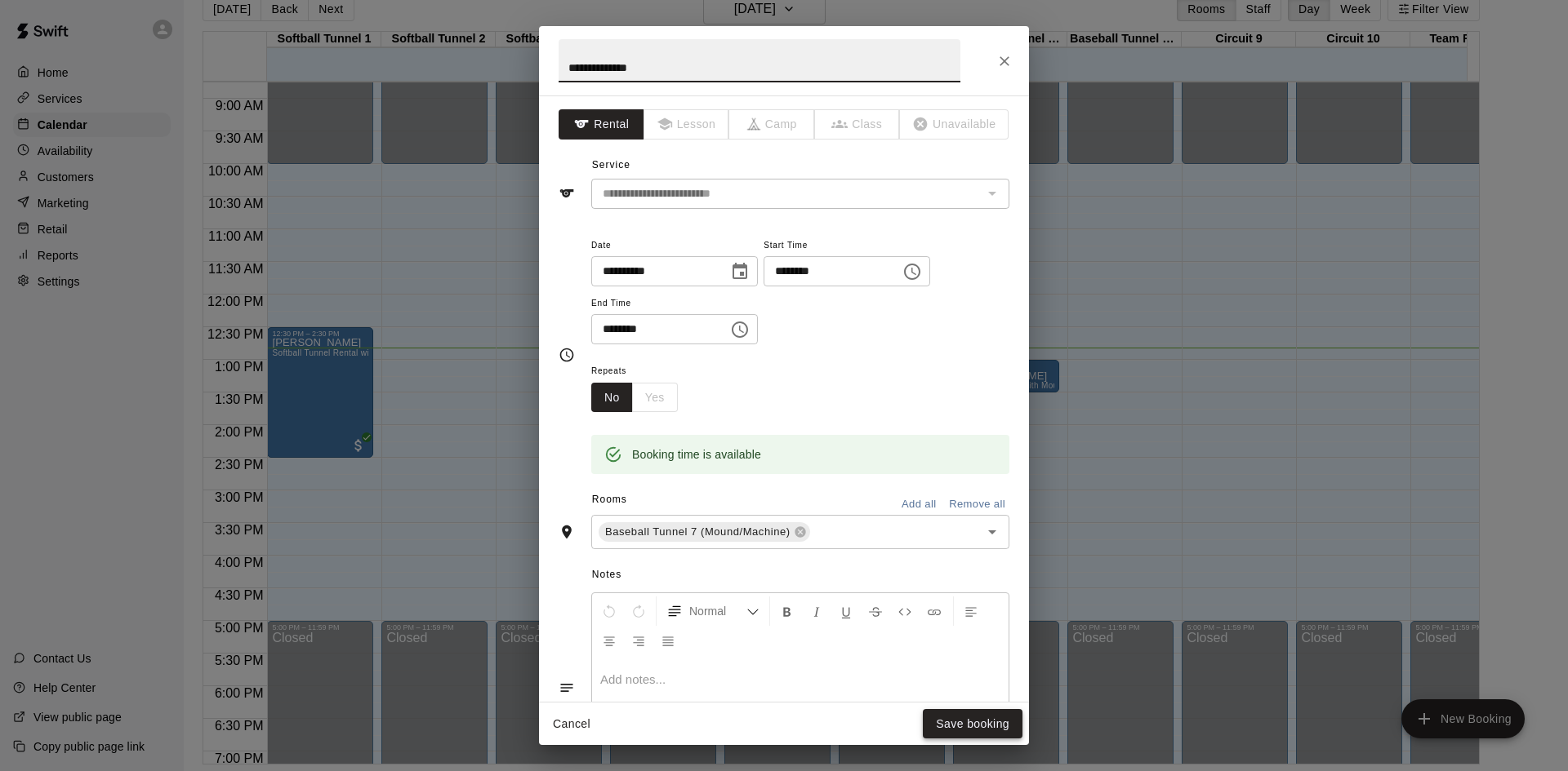
type input "**********"
click at [995, 726] on button "Save booking" at bounding box center [973, 724] width 100 height 30
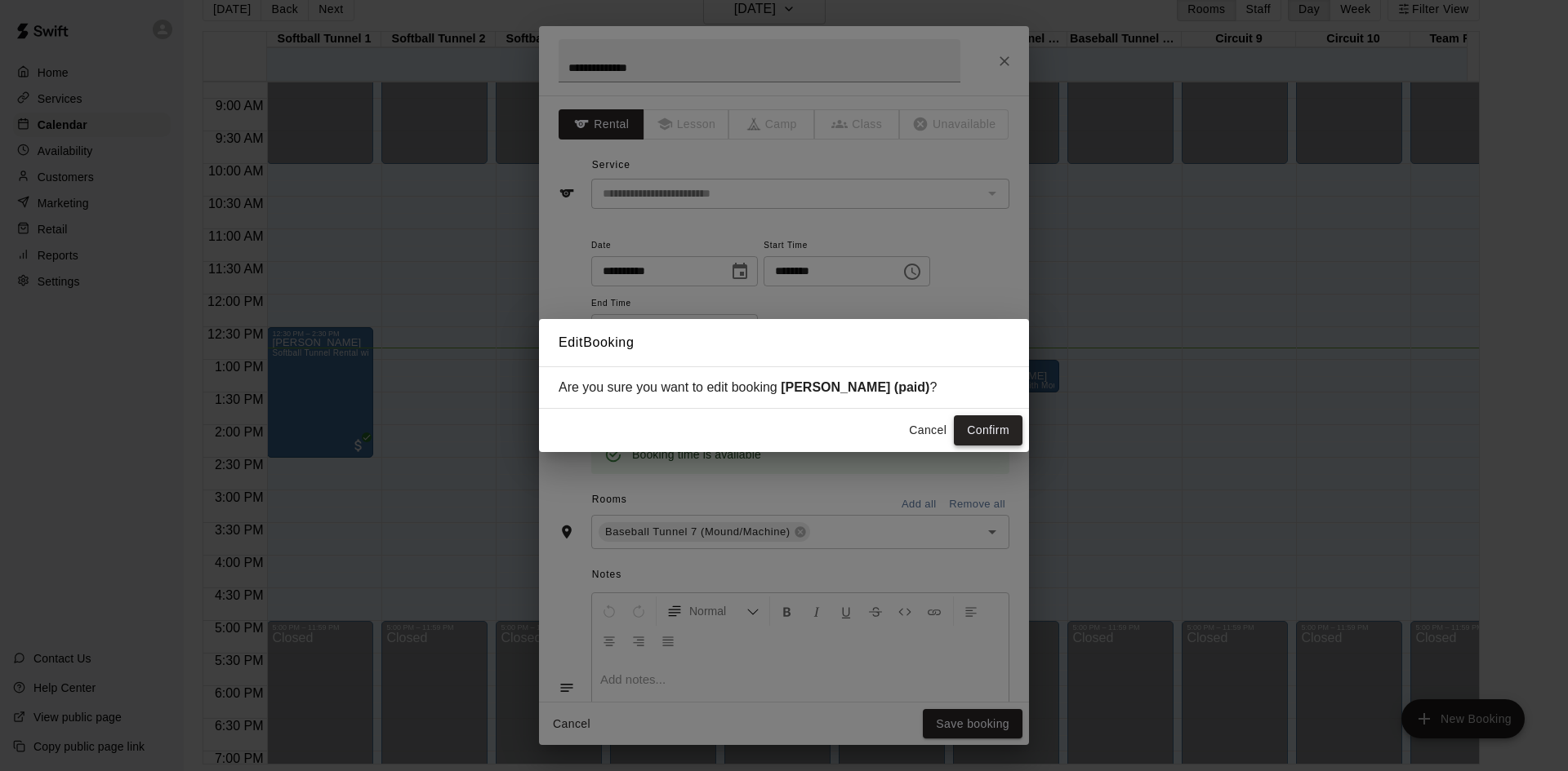
click at [992, 427] on button "Confirm" at bounding box center [988, 430] width 69 height 30
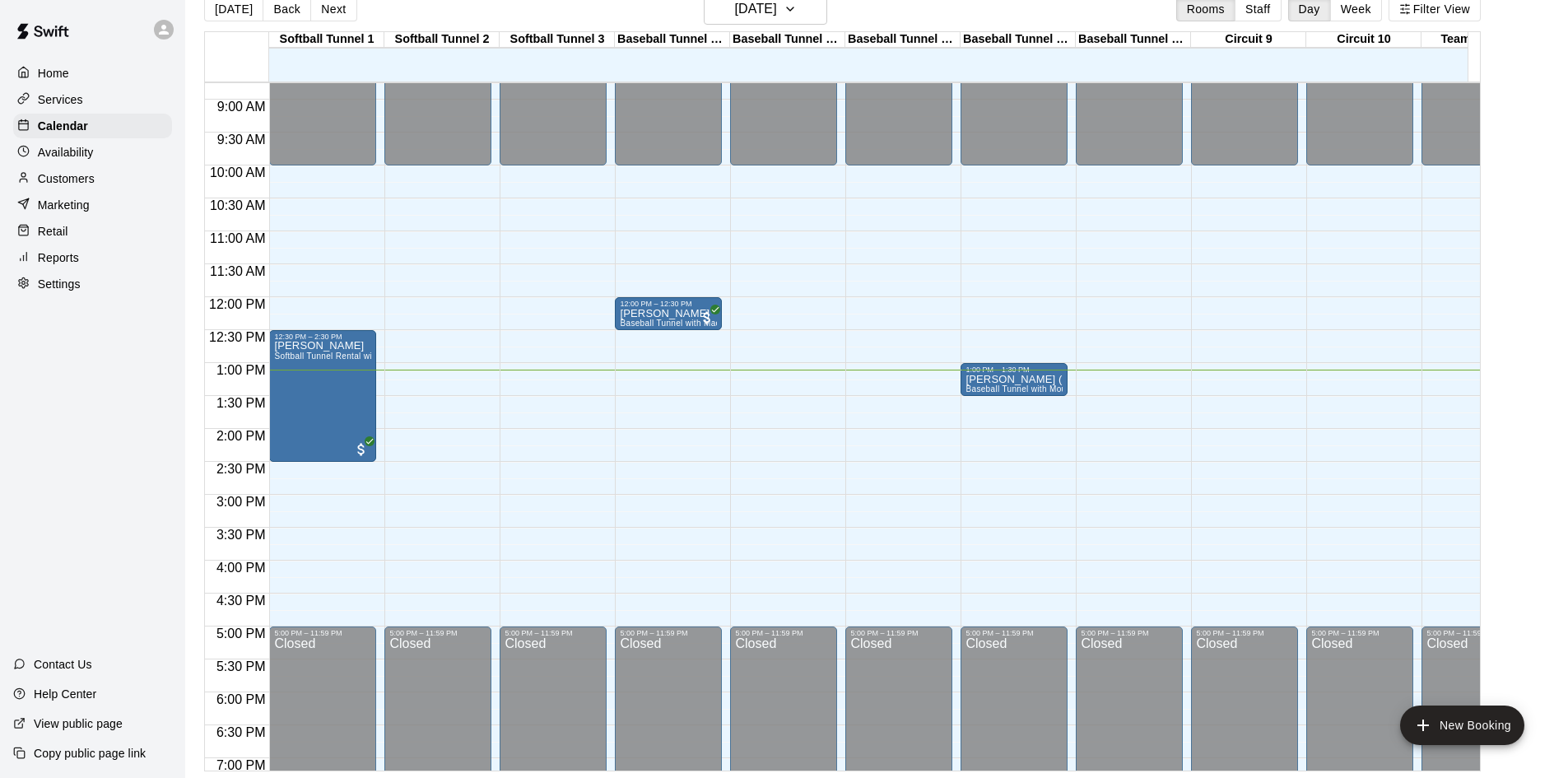
drag, startPoint x: 1535, startPoint y: 705, endPoint x: 1516, endPoint y: 699, distance: 19.9
click at [1516, 699] on main "Today Back Next Sunday Sep 21 Rooms Staff Day Week Filter View Softball Tunnel …" at bounding box center [877, 382] width 1370 height 778
click at [1456, 698] on main "Today Back Next Sunday Sep 21 Rooms Staff Day Week Filter View Softball Tunnel …" at bounding box center [877, 382] width 1370 height 778
click at [747, 13] on h6 "[DATE]" at bounding box center [756, 9] width 42 height 23
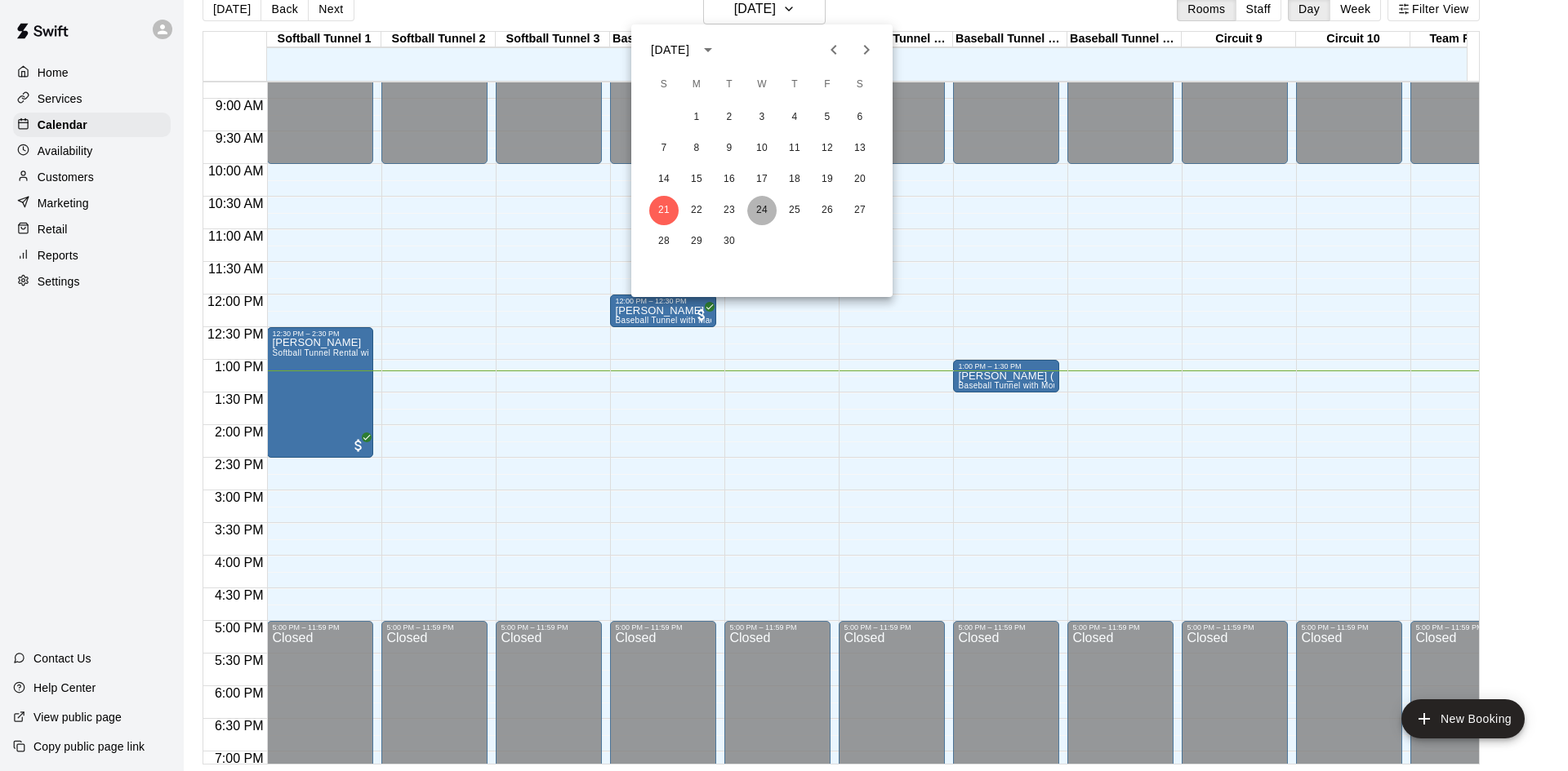
click at [753, 214] on button "24" at bounding box center [762, 210] width 29 height 29
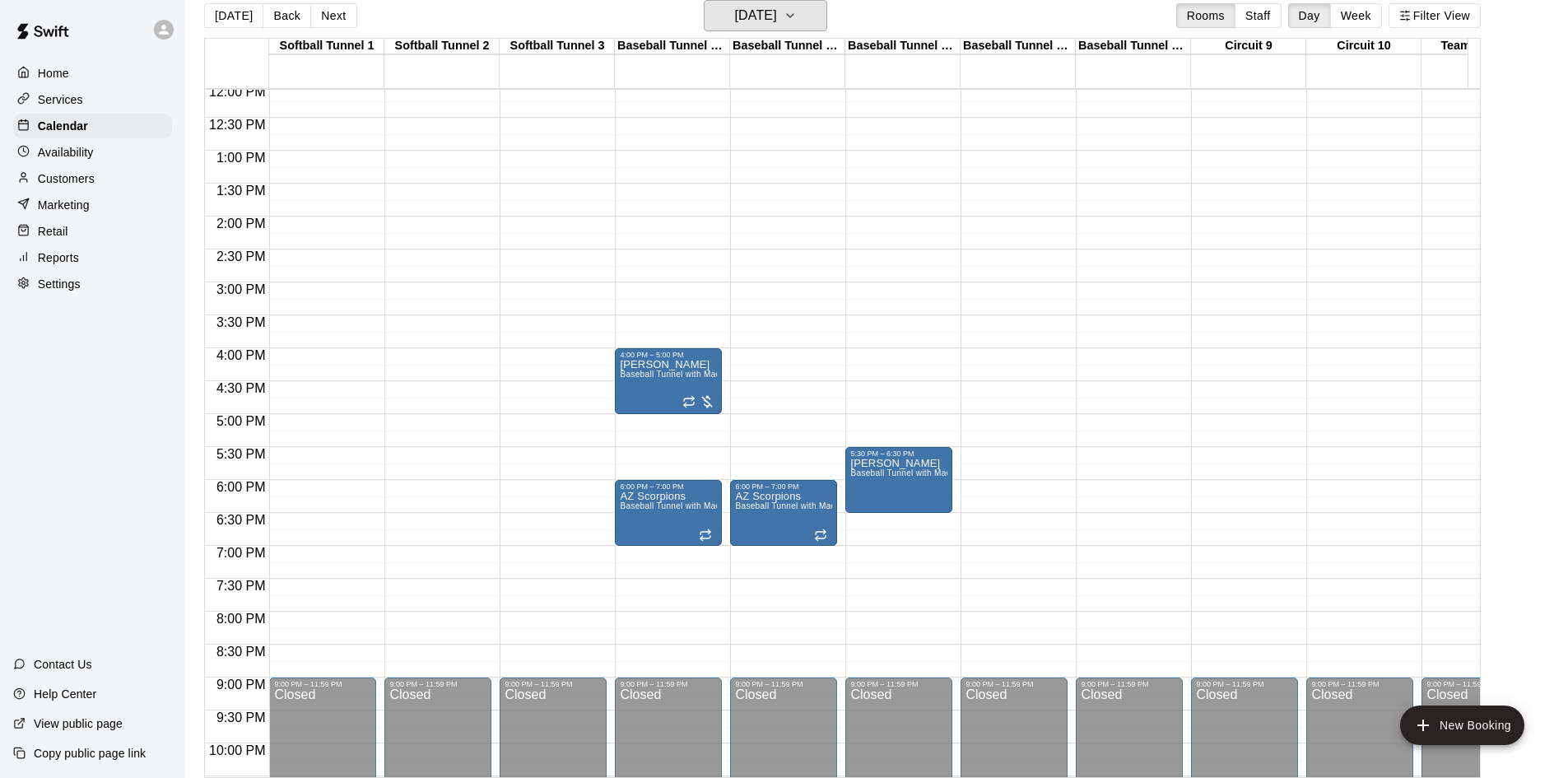
scroll to position [824, 0]
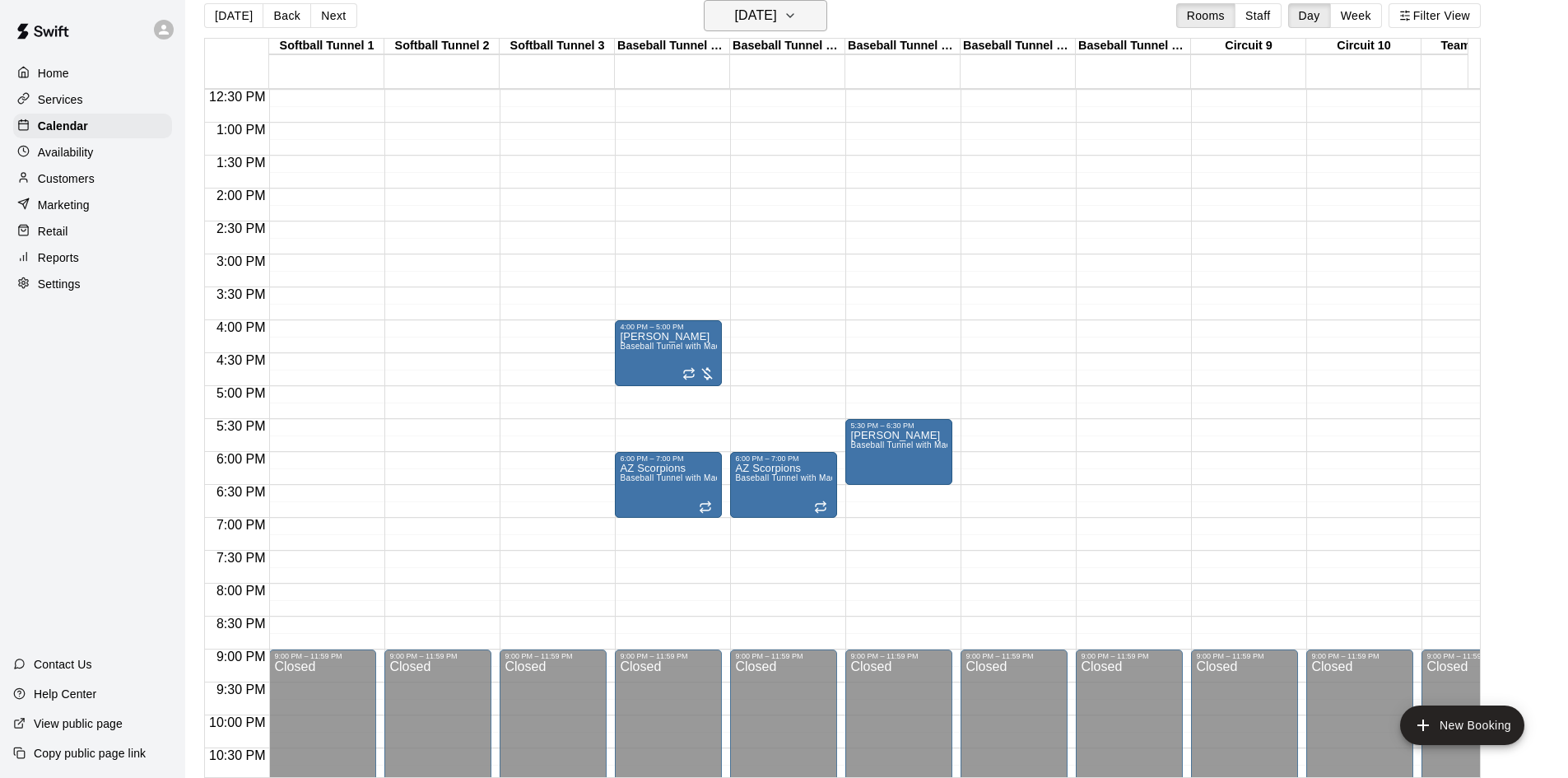
click at [771, 1] on button "Wednesday Sep 24" at bounding box center [765, 16] width 124 height 31
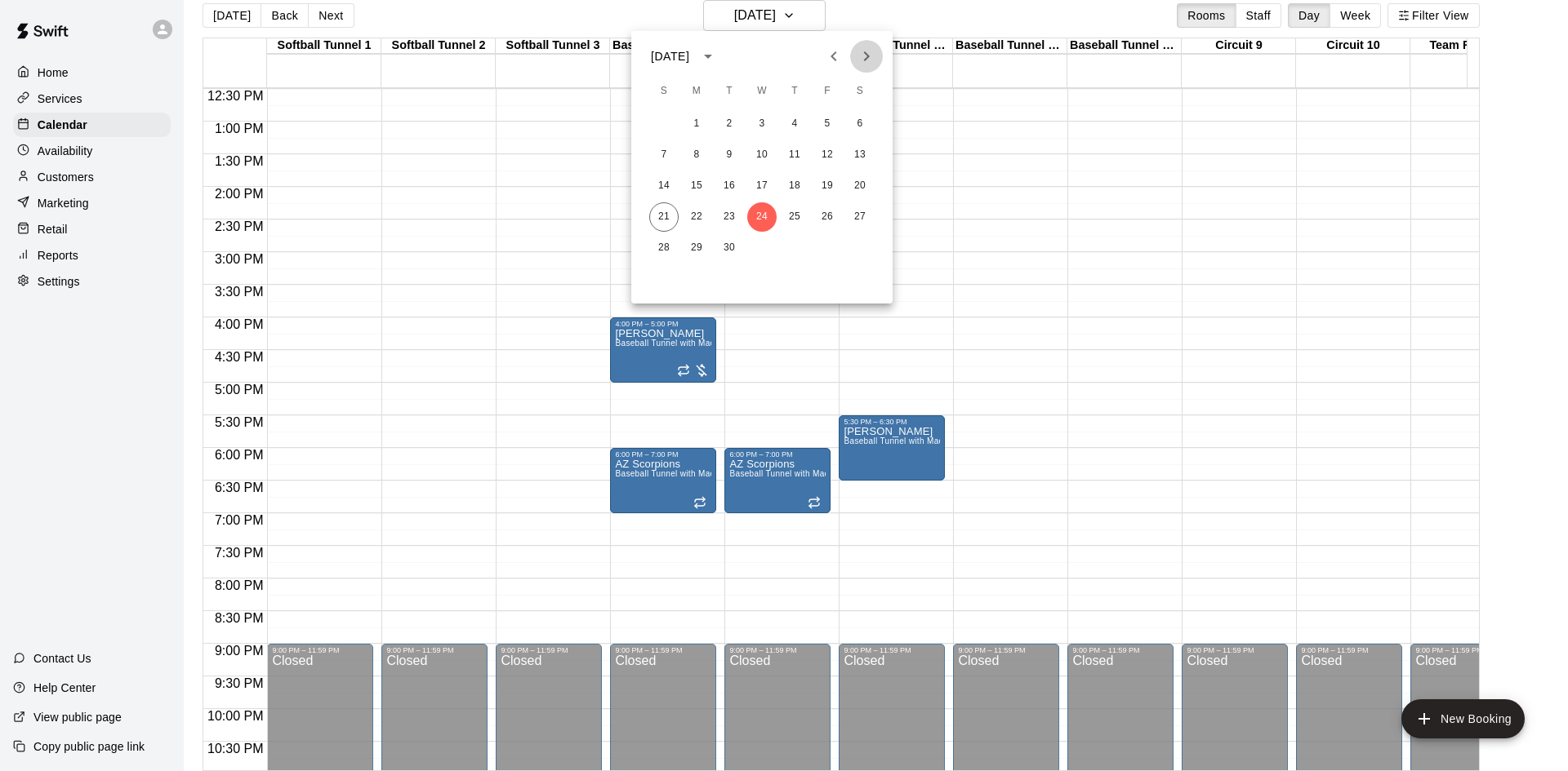
click at [856, 57] on icon "Next month" at bounding box center [865, 56] width 20 height 20
click at [766, 134] on button "1" at bounding box center [762, 124] width 29 height 29
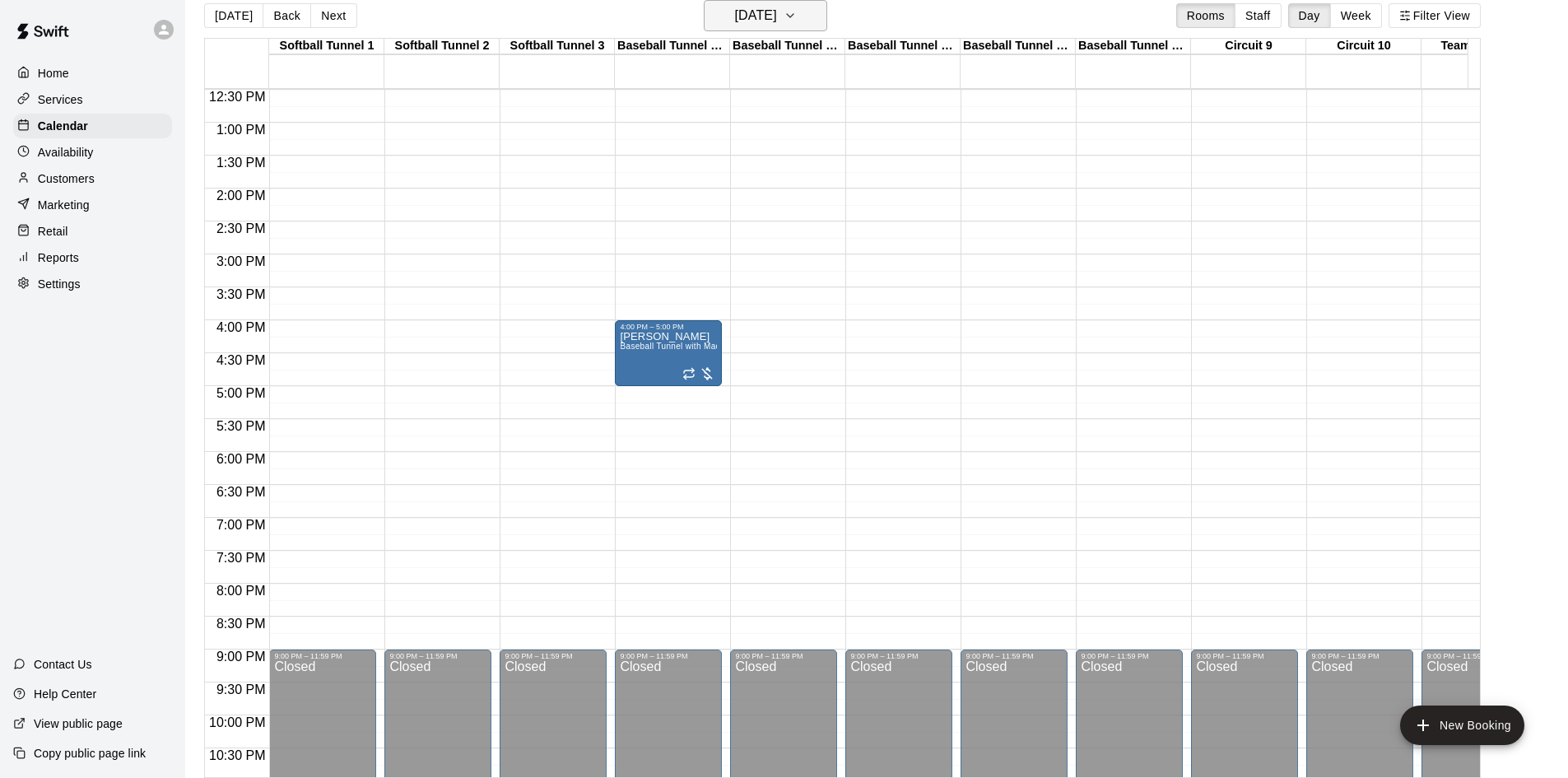
click at [758, 28] on button "Wednesday Oct 01" at bounding box center [765, 16] width 124 height 31
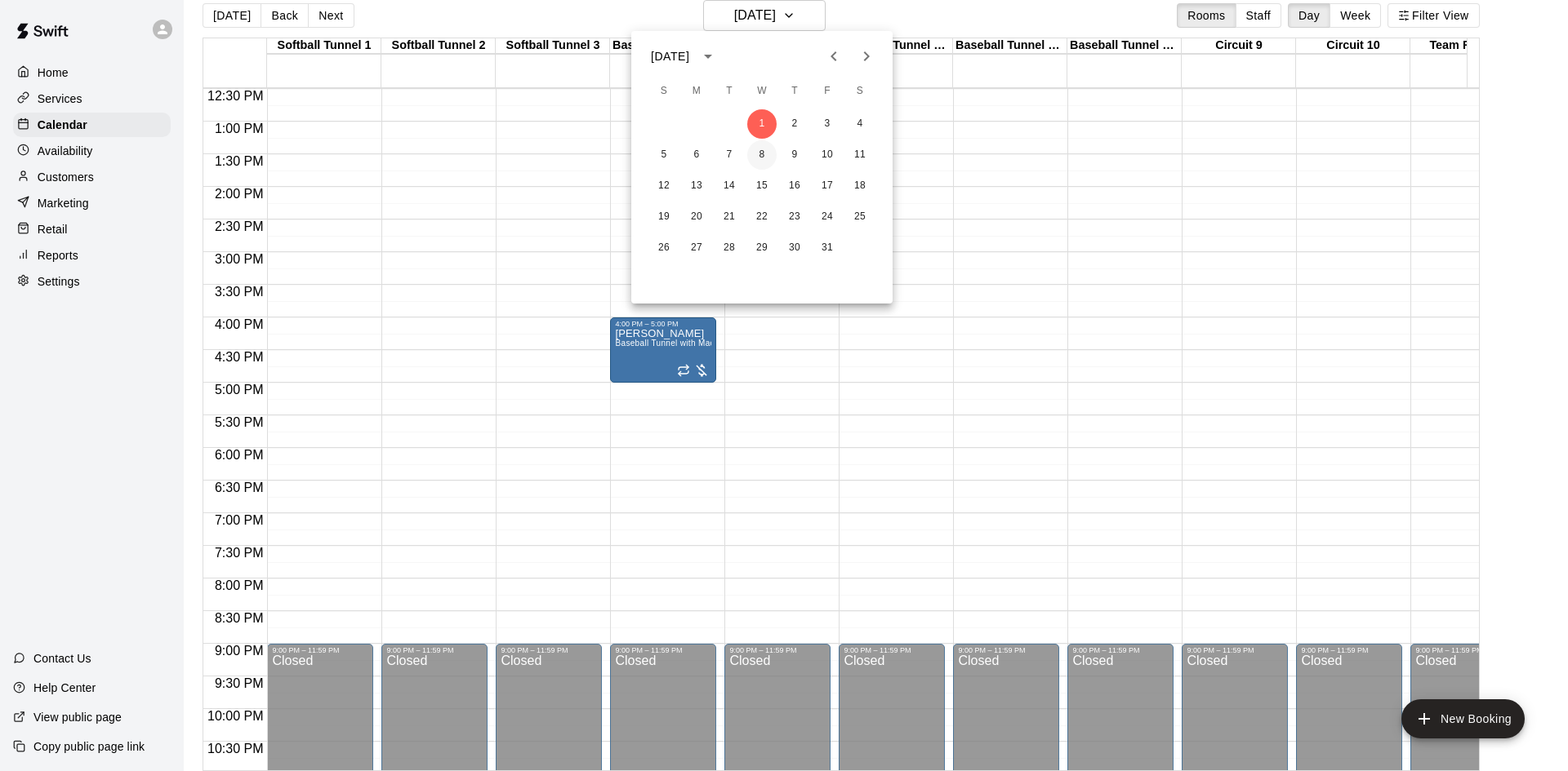
click at [763, 151] on button "8" at bounding box center [762, 155] width 29 height 29
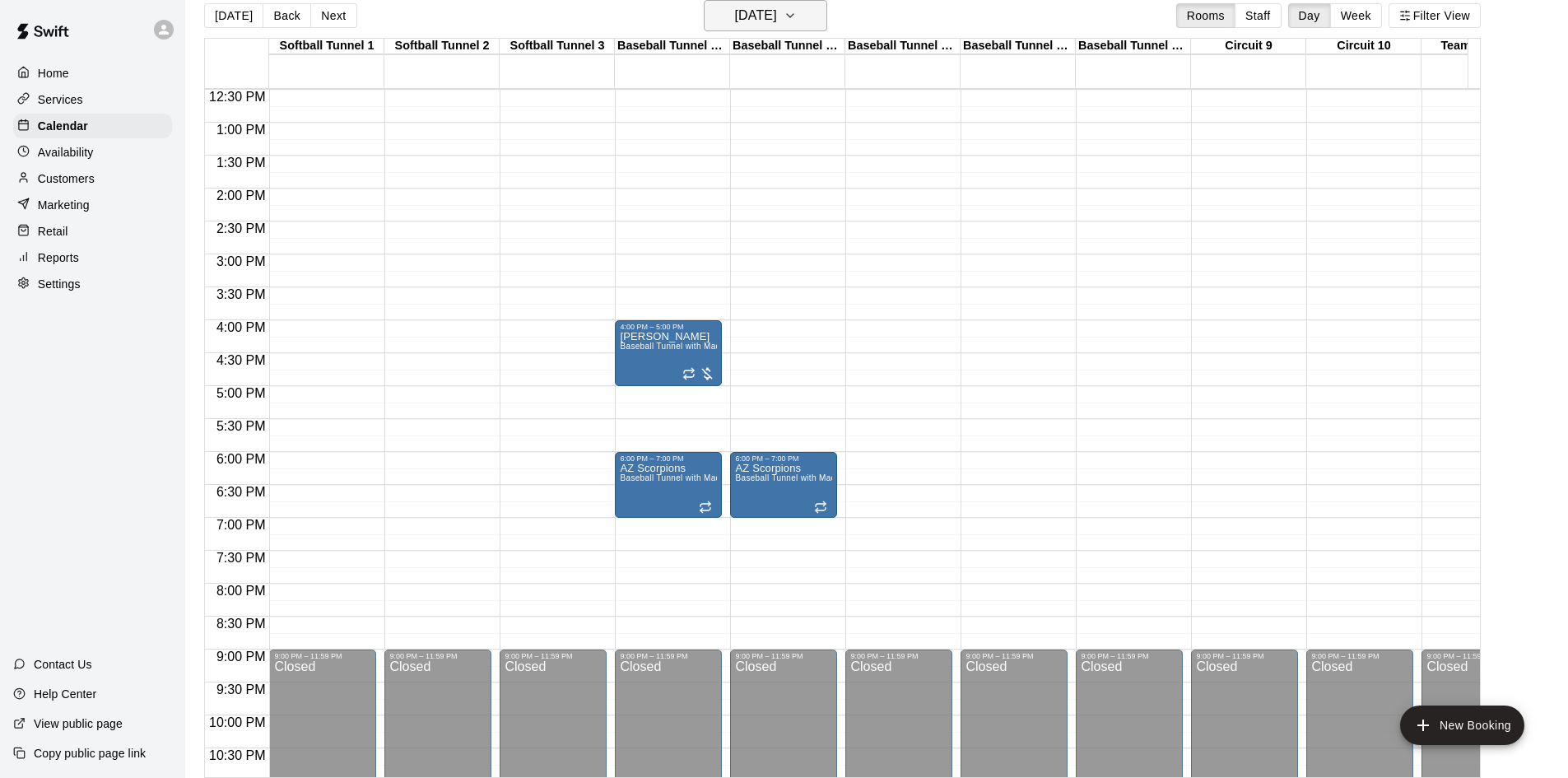
click at [765, 13] on h6 "Wednesday Oct 08" at bounding box center [756, 16] width 42 height 23
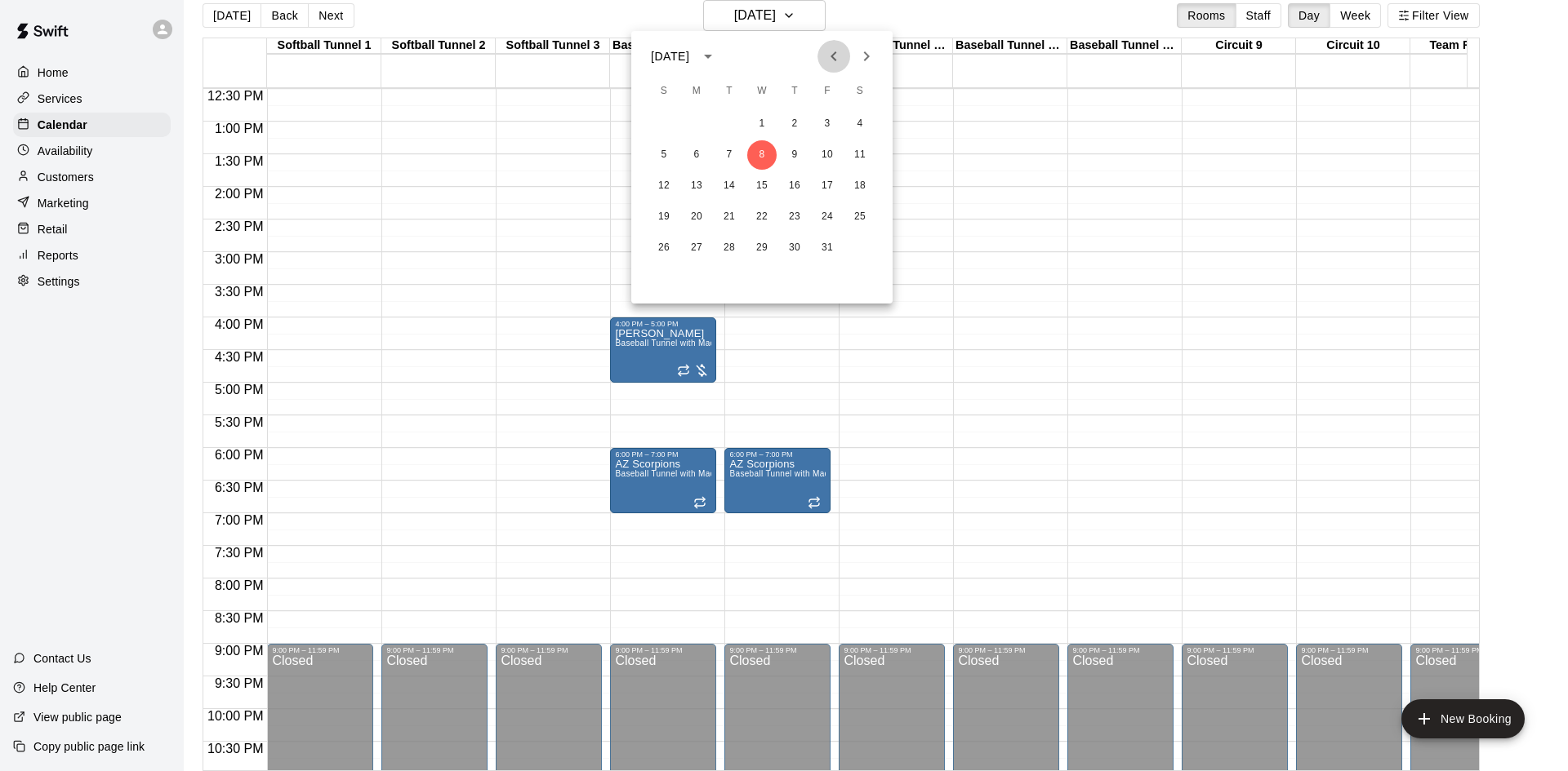
click at [839, 54] on icon "Previous month" at bounding box center [833, 56] width 20 height 20
click at [651, 214] on button "21" at bounding box center [664, 217] width 29 height 29
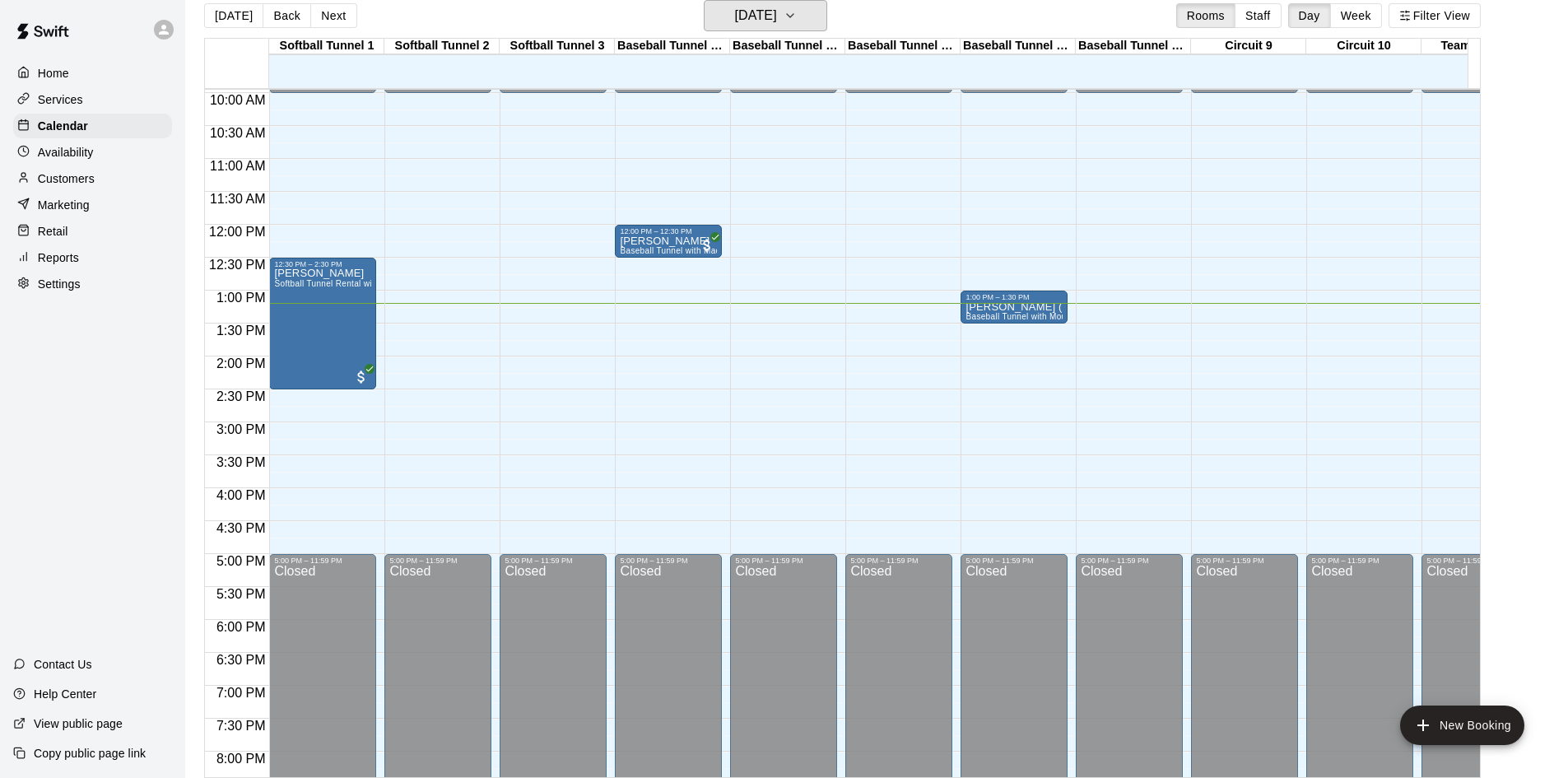
scroll to position [576, 0]
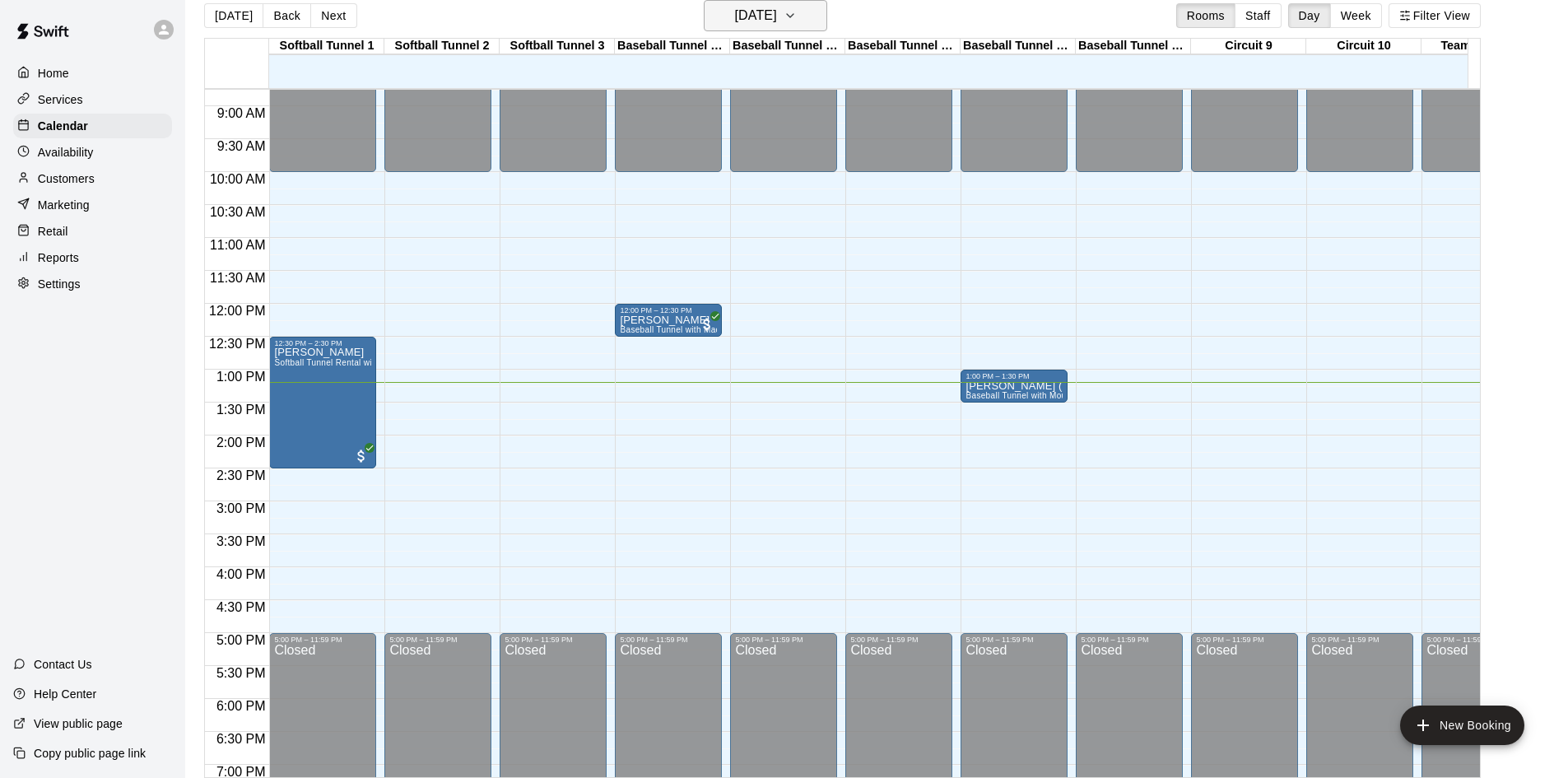
click at [735, 19] on h6 "[DATE]" at bounding box center [756, 16] width 42 height 23
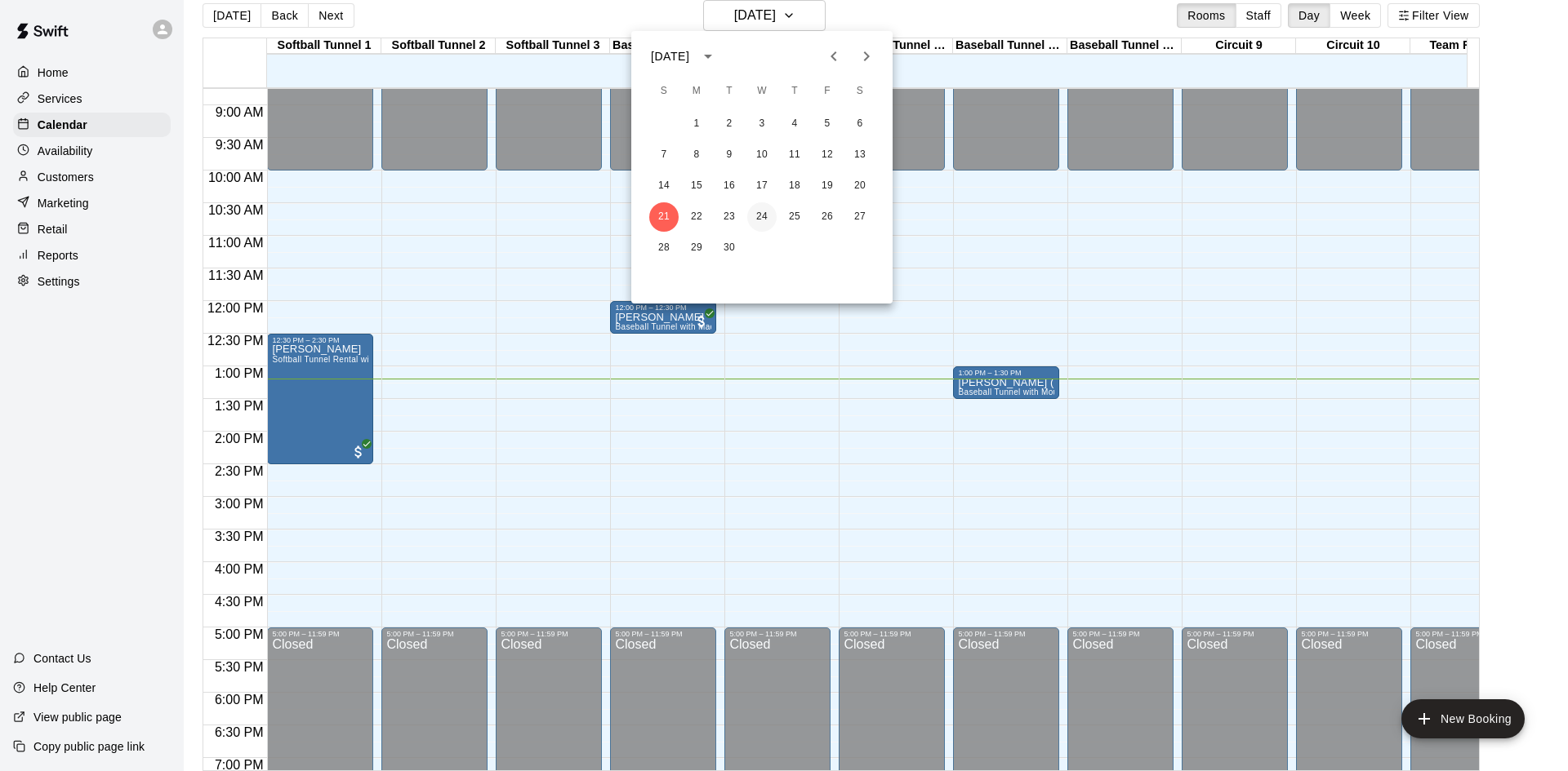
click at [757, 212] on button "24" at bounding box center [762, 217] width 29 height 29
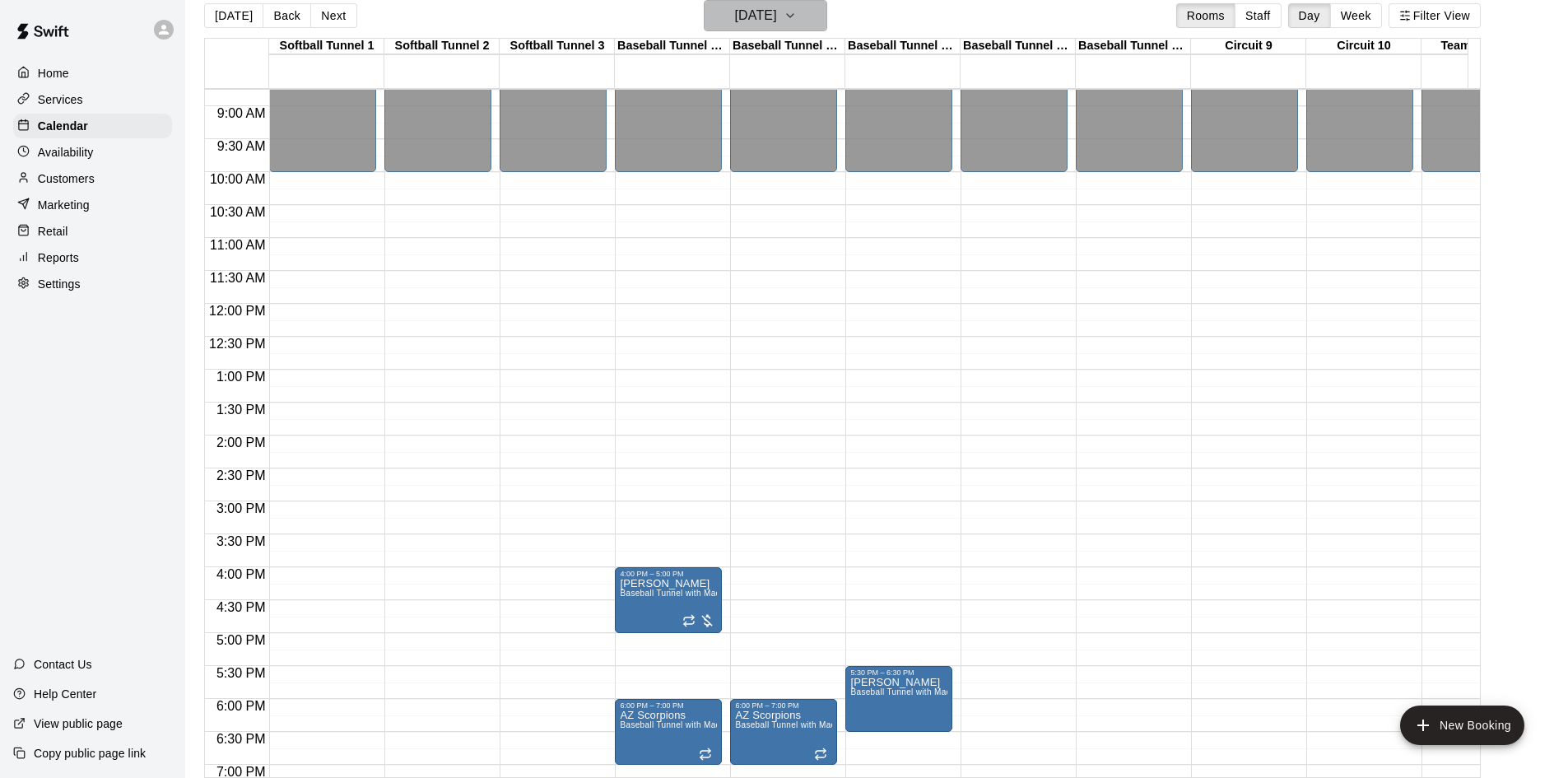
click at [778, 22] on h6 "Wednesday Sep 24" at bounding box center [756, 16] width 42 height 23
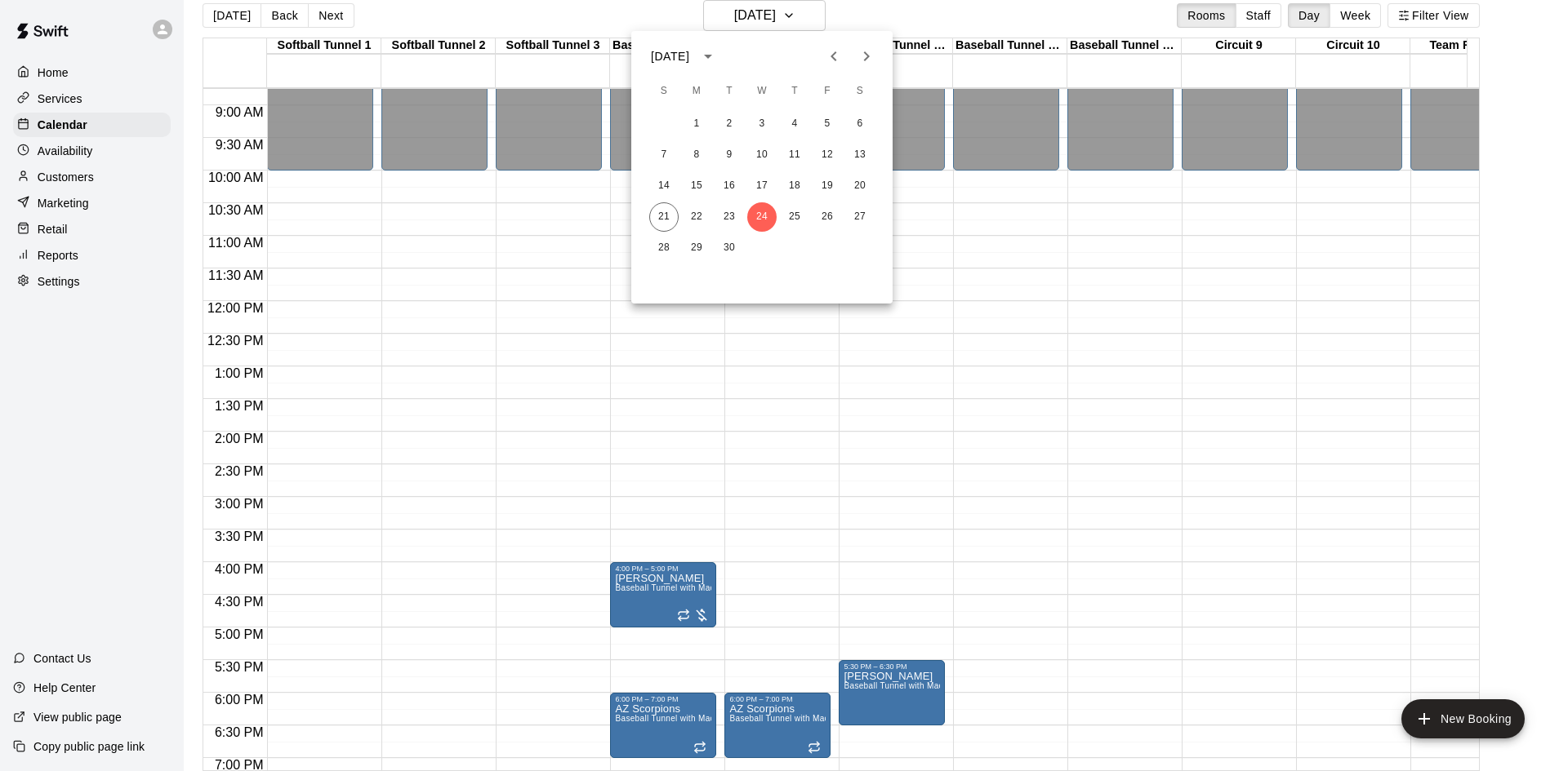
click at [868, 60] on icon "Next month" at bounding box center [865, 56] width 20 height 20
click at [763, 123] on button "1" at bounding box center [762, 124] width 29 height 29
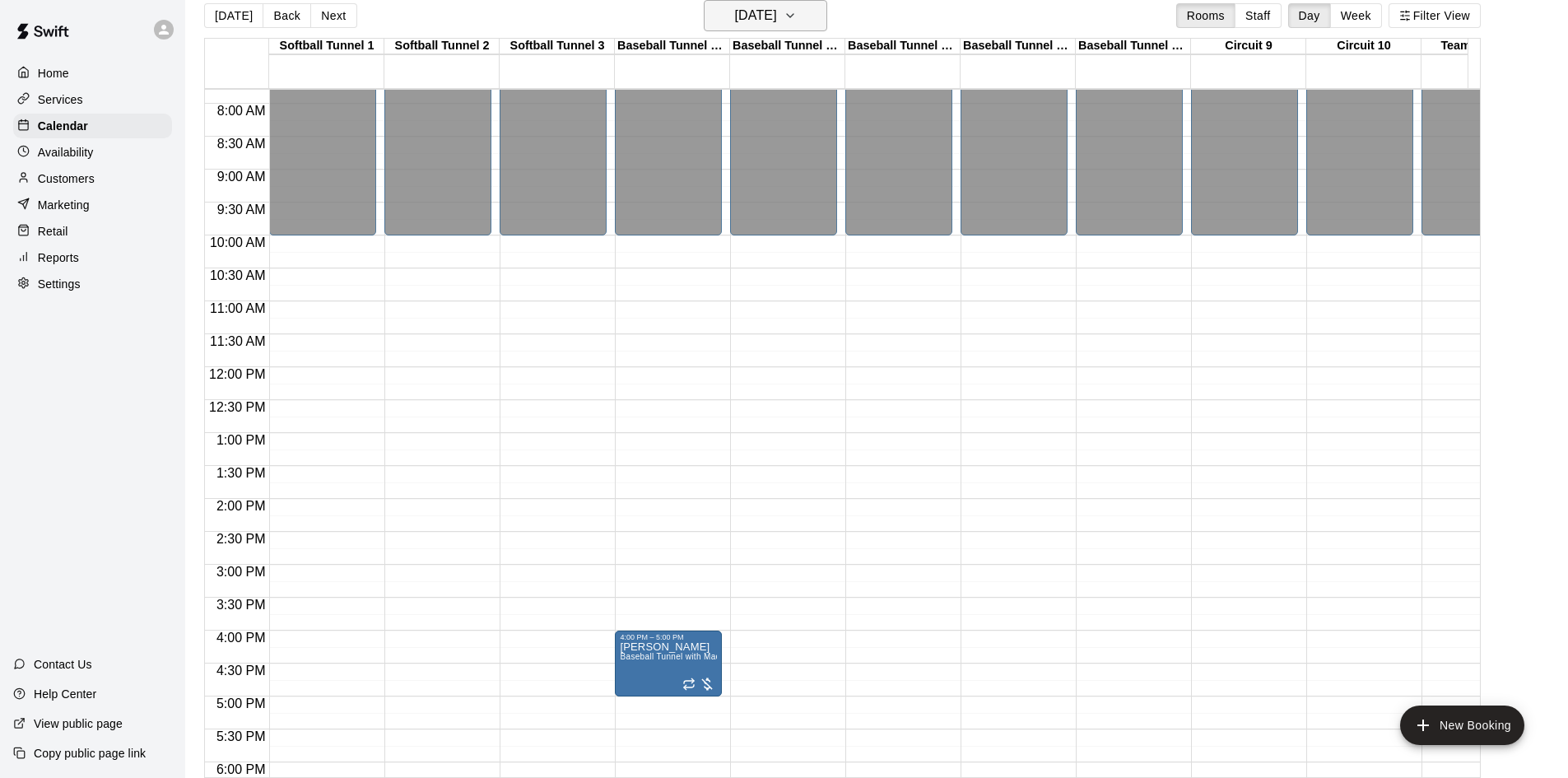
scroll to position [494, 0]
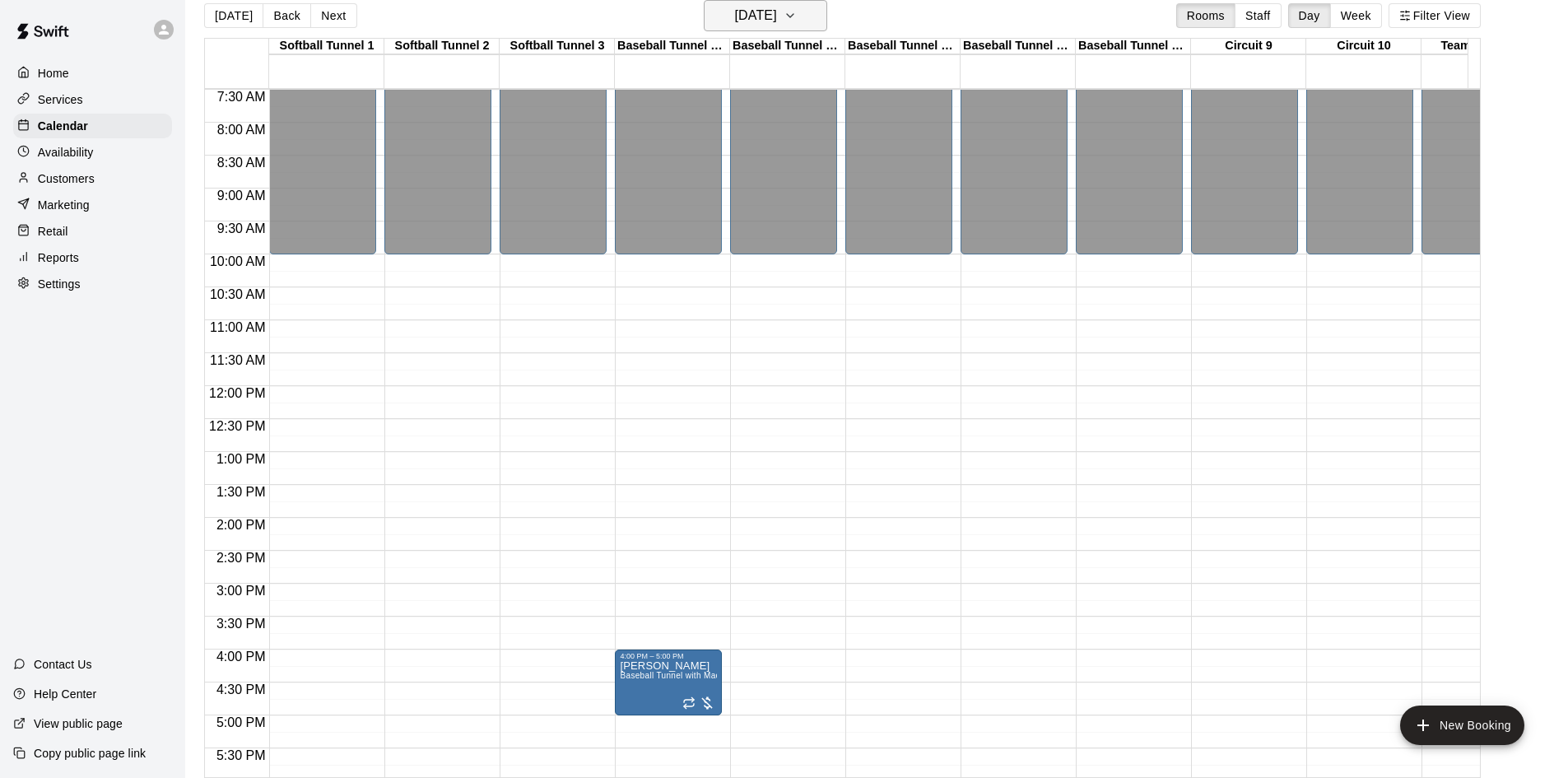
click at [778, 17] on h6 "Wednesday Oct 01" at bounding box center [756, 16] width 42 height 23
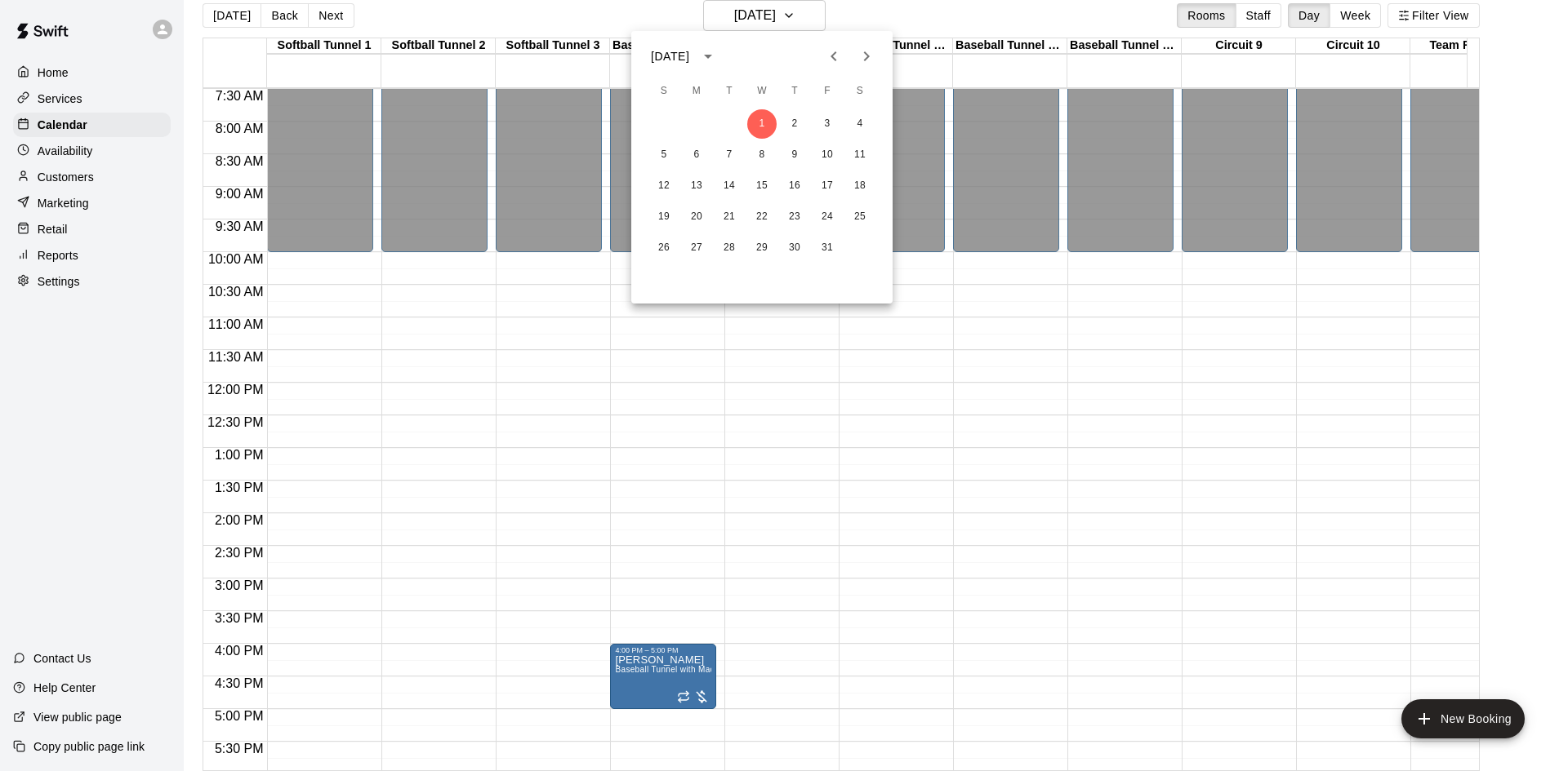
click at [835, 52] on icon "Previous month" at bounding box center [833, 56] width 6 height 9
click at [1054, 299] on div at bounding box center [784, 385] width 1568 height 771
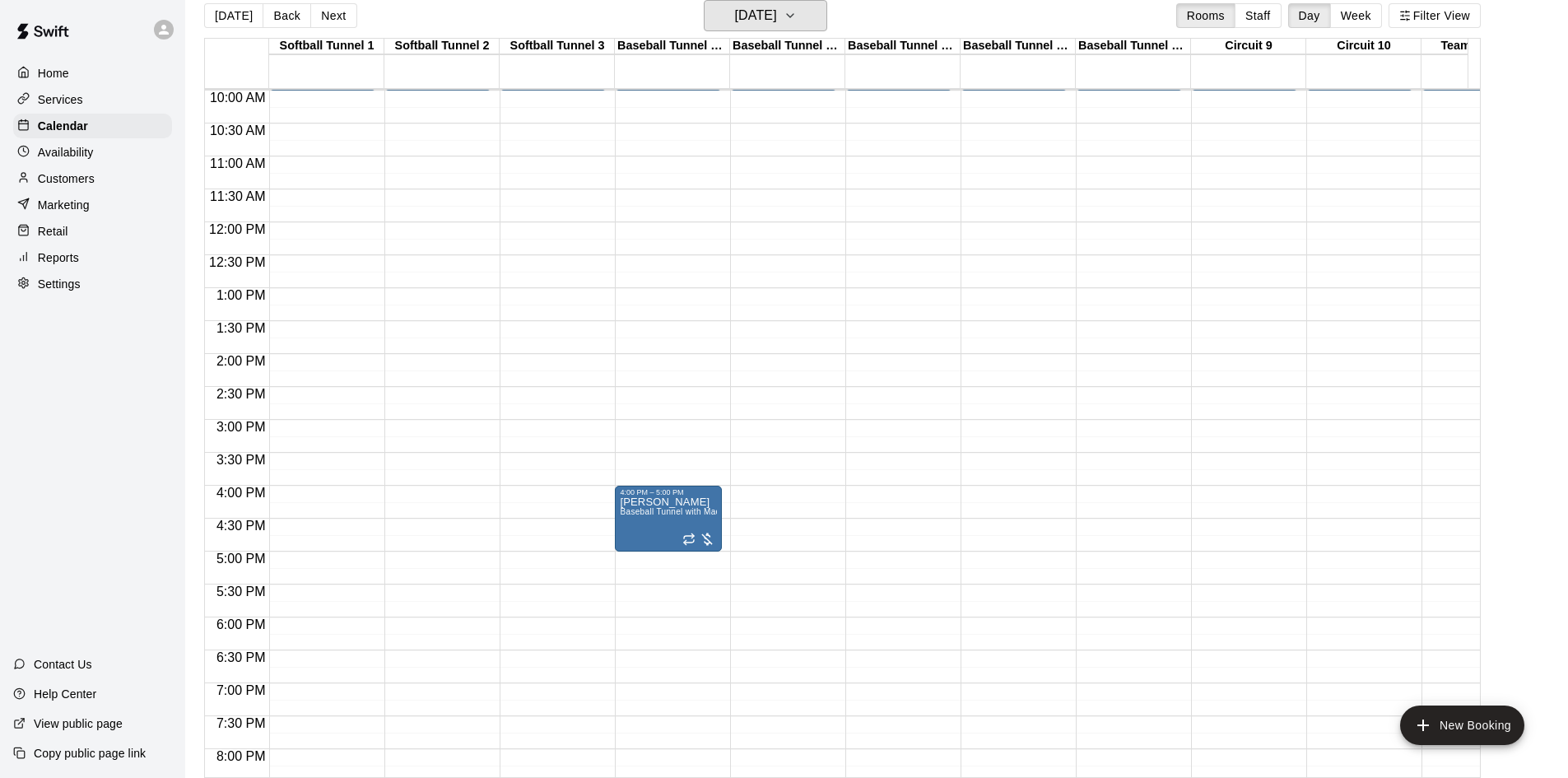
scroll to position [659, 0]
click at [735, 6] on h6 "Wednesday Oct 01" at bounding box center [756, 16] width 42 height 23
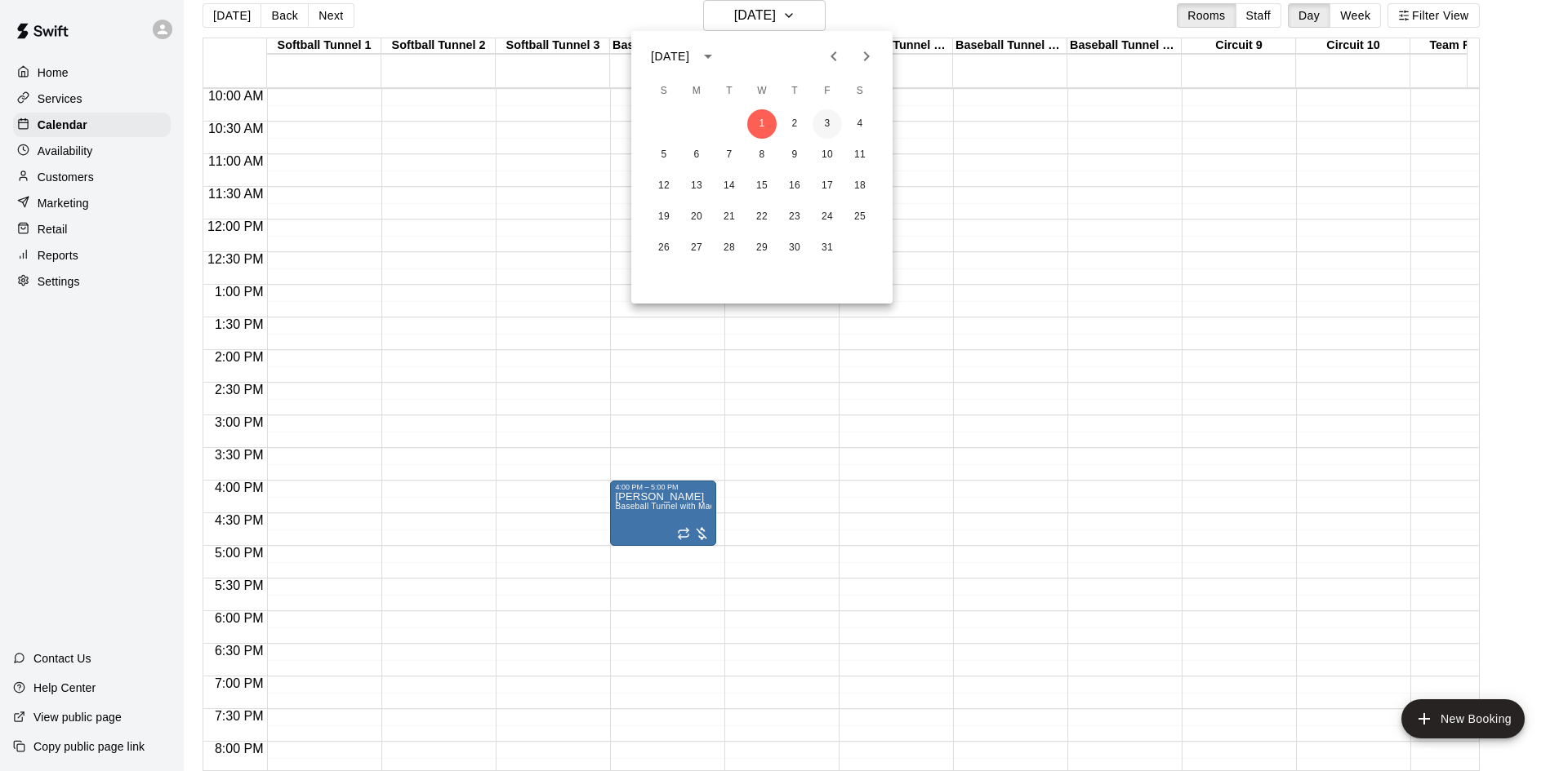
click at [829, 123] on button "3" at bounding box center [827, 124] width 29 height 29
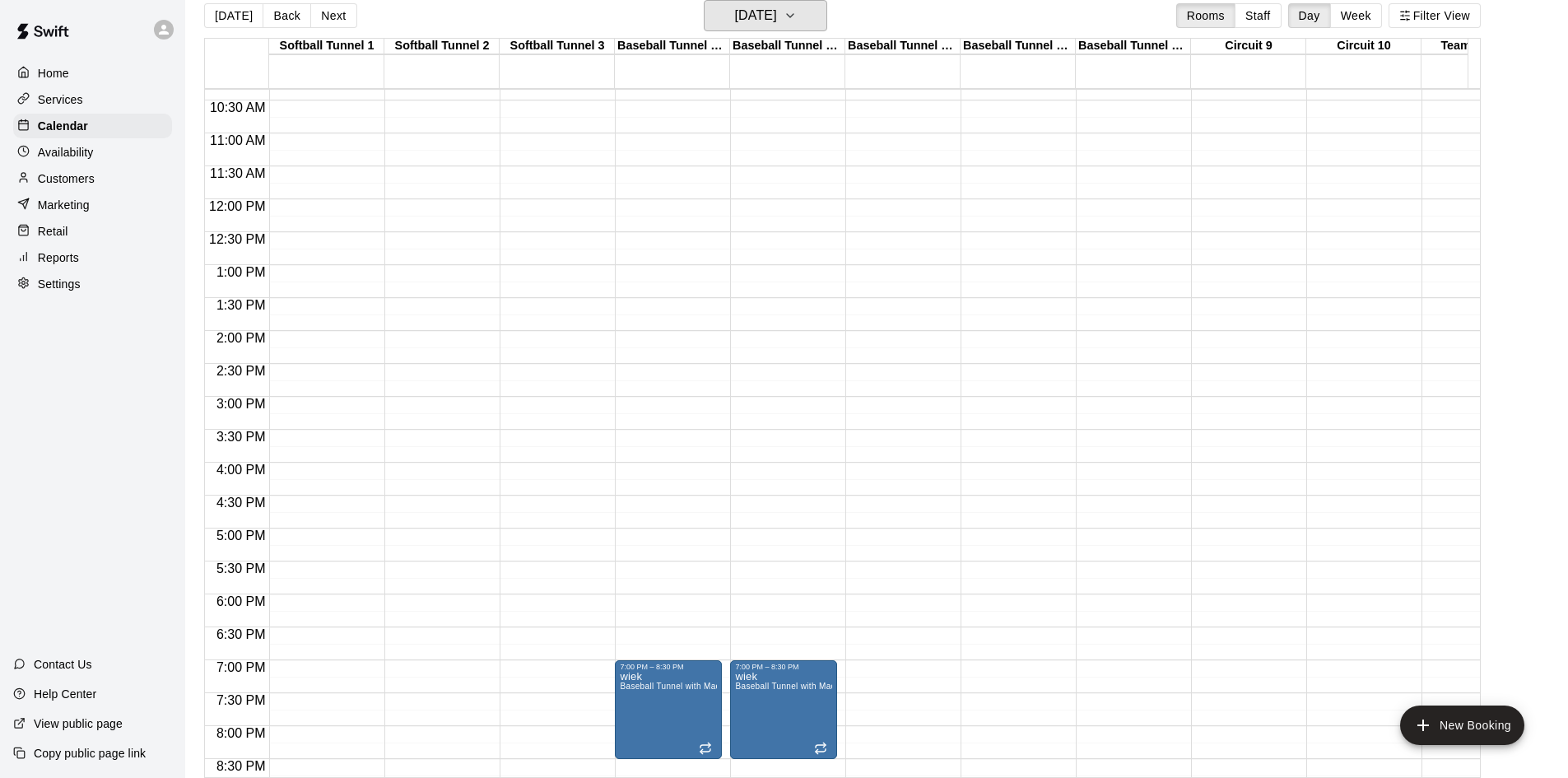
scroll to position [742, 0]
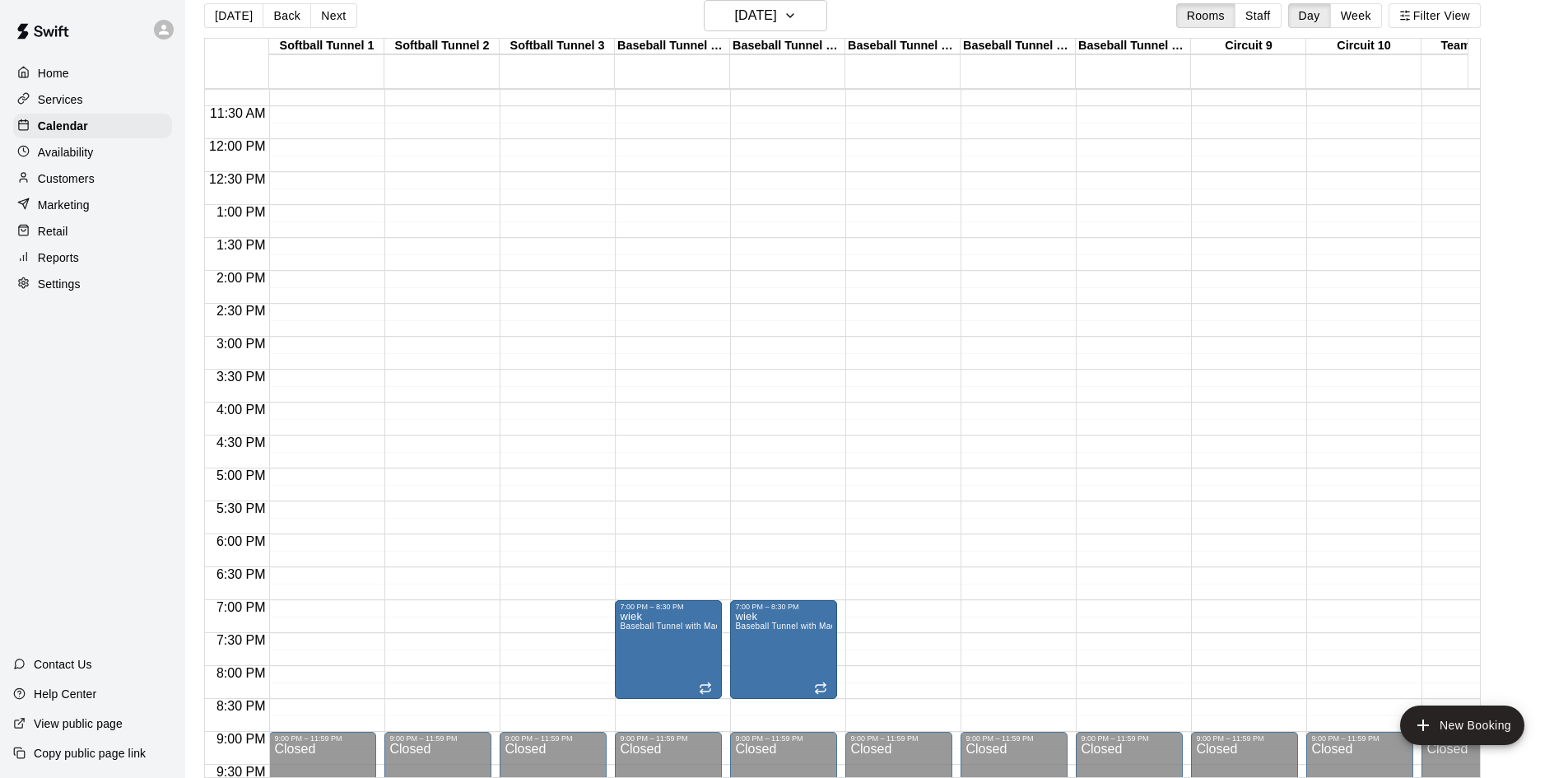
click at [627, 509] on div "12:00 AM – 10:00 AM Closed 7:00 PM – 8:30 PM wiek Baseball Tunnel with Machine …" at bounding box center [669, 139] width 107 height 1582
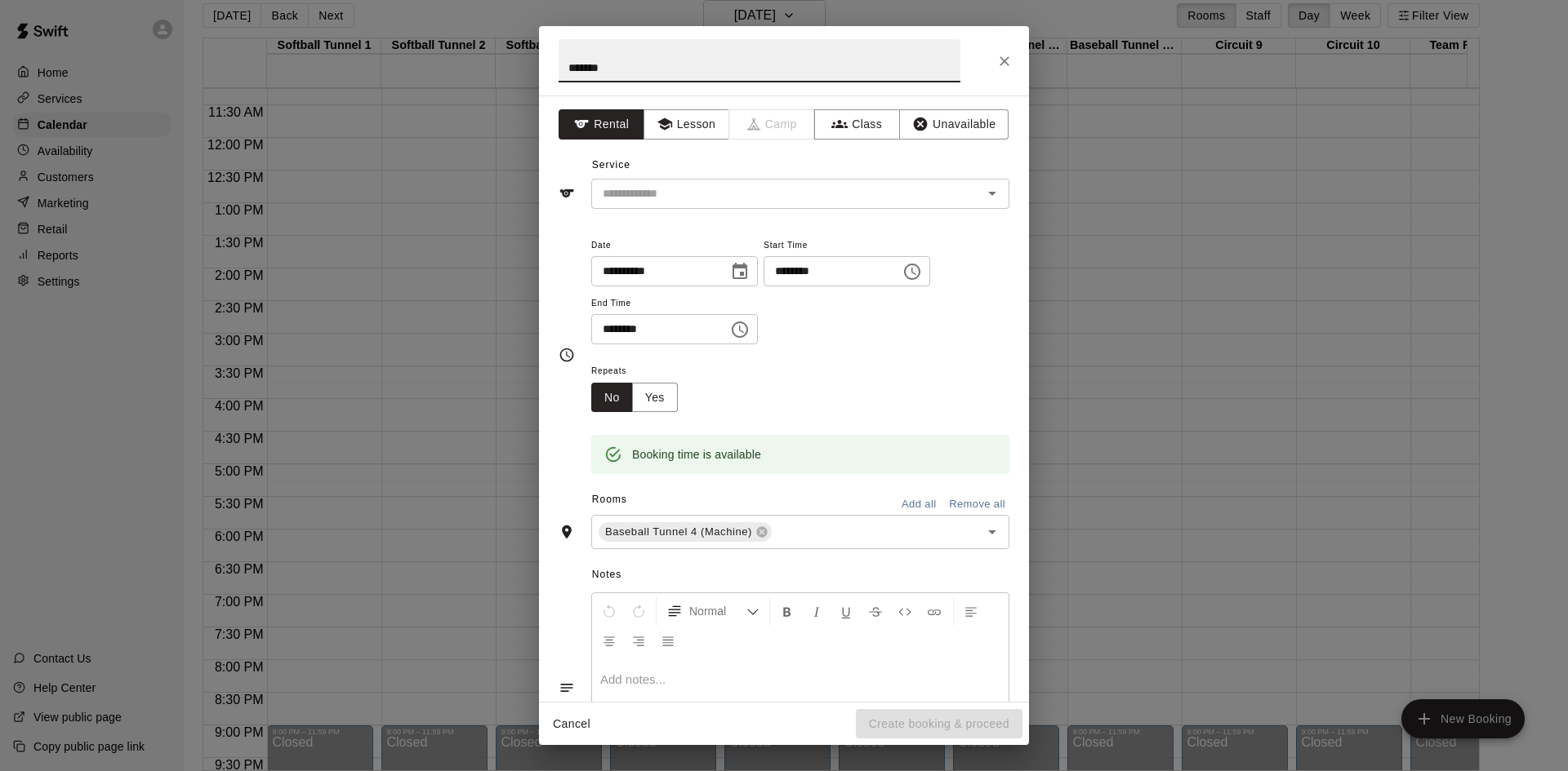
drag, startPoint x: 582, startPoint y: 70, endPoint x: 649, endPoint y: 51, distance: 69.6
click at [642, 51] on input "******" at bounding box center [759, 61] width 401 height 43
type input "**********"
click at [610, 329] on input "********" at bounding box center [654, 328] width 126 height 30
type input "********"
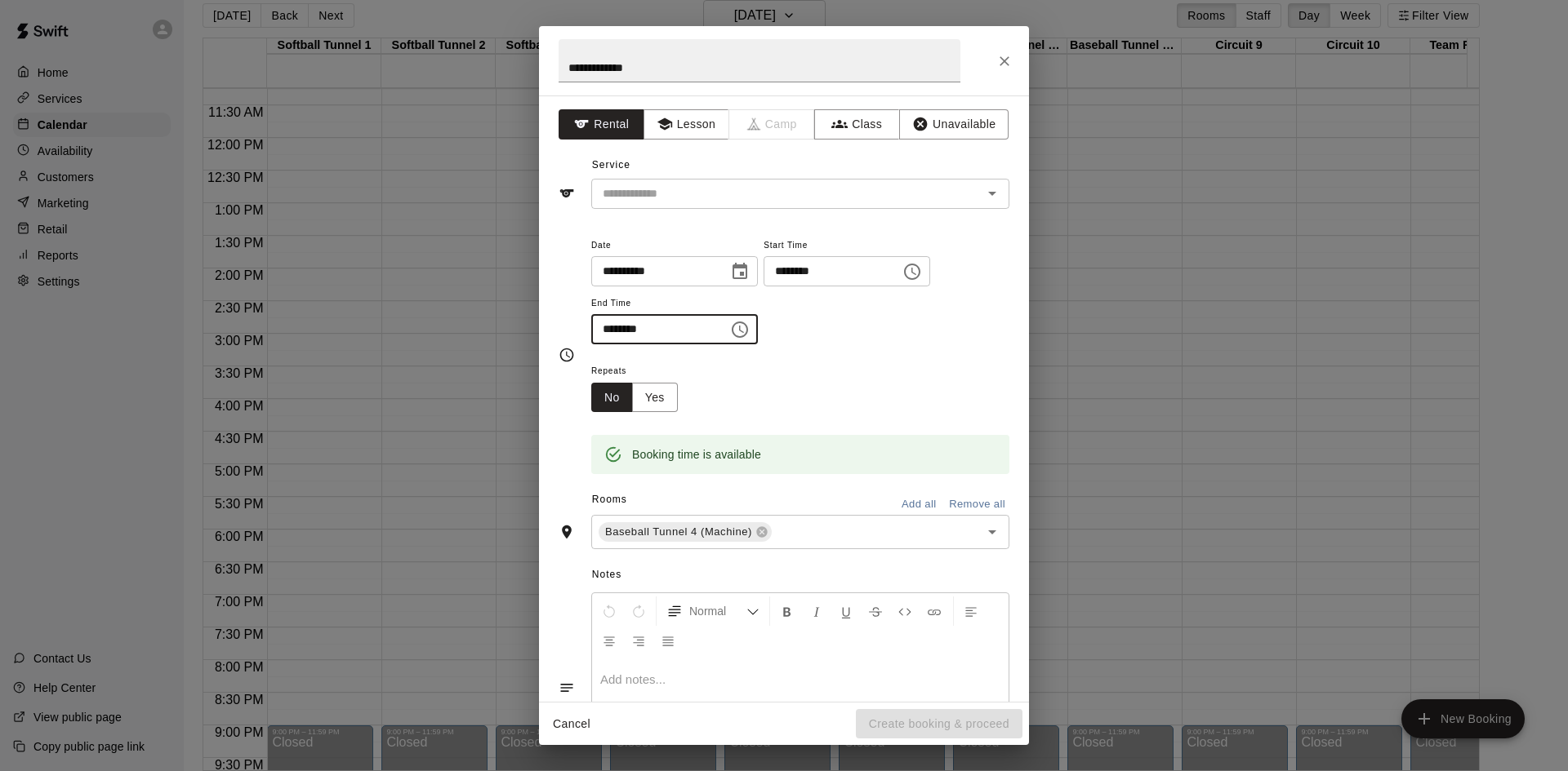
click at [727, 172] on div "Service ​" at bounding box center [783, 181] width 450 height 57
click at [697, 196] on input "text" at bounding box center [776, 194] width 360 height 21
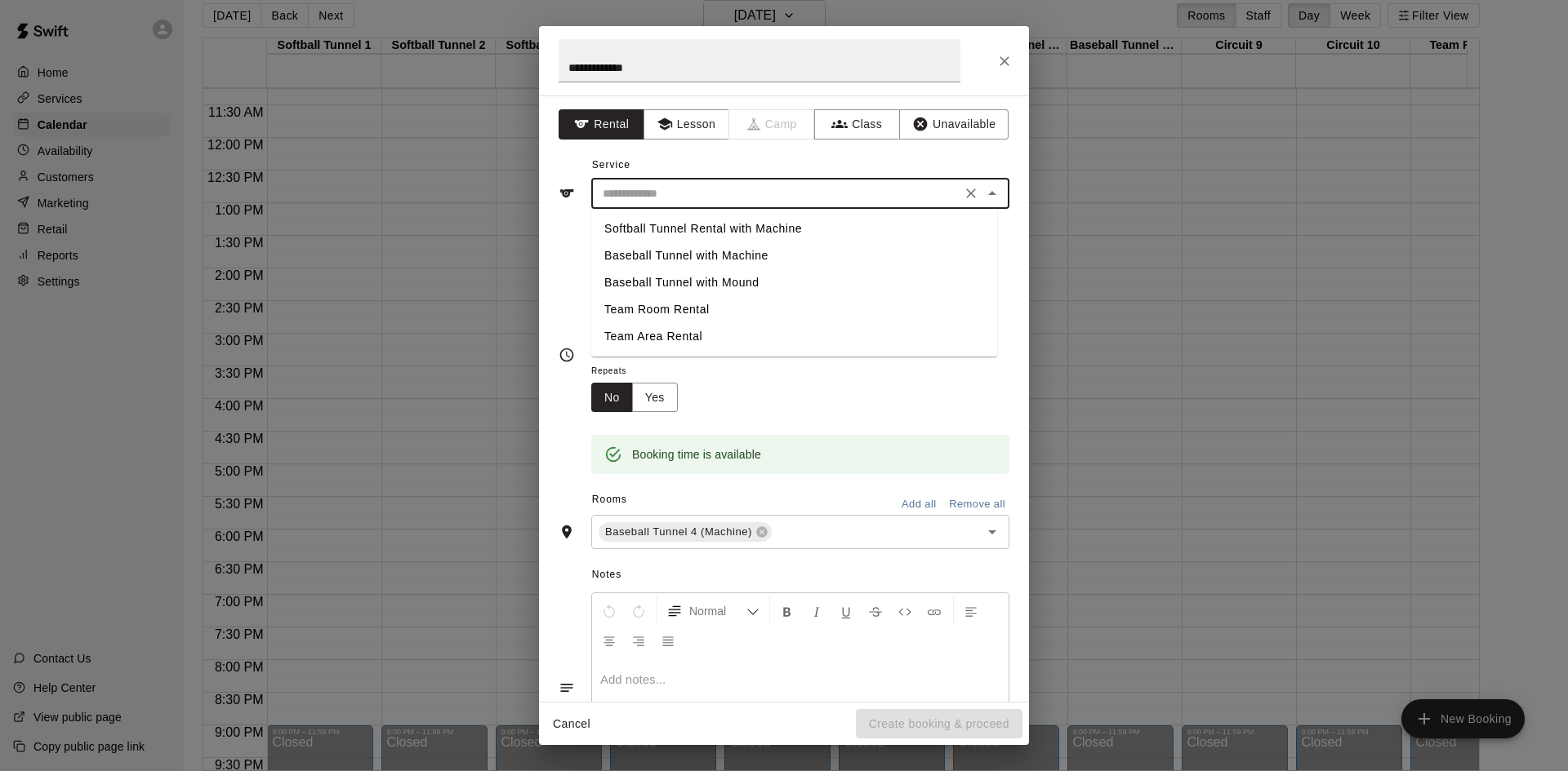
click at [637, 264] on li "Baseball Tunnel with Machine" at bounding box center [793, 256] width 406 height 27
type input "**********"
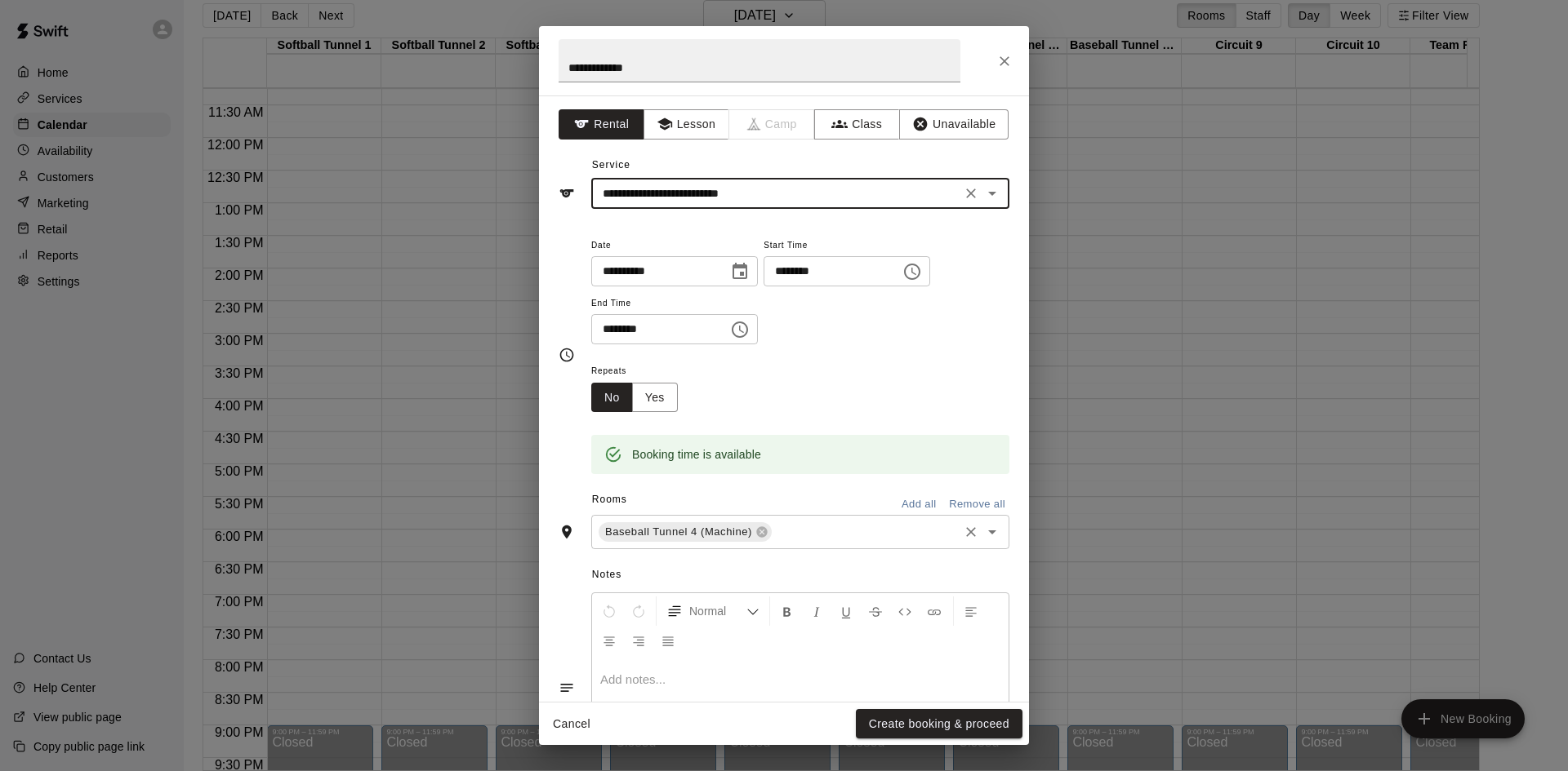
click at [850, 532] on input "text" at bounding box center [865, 533] width 182 height 21
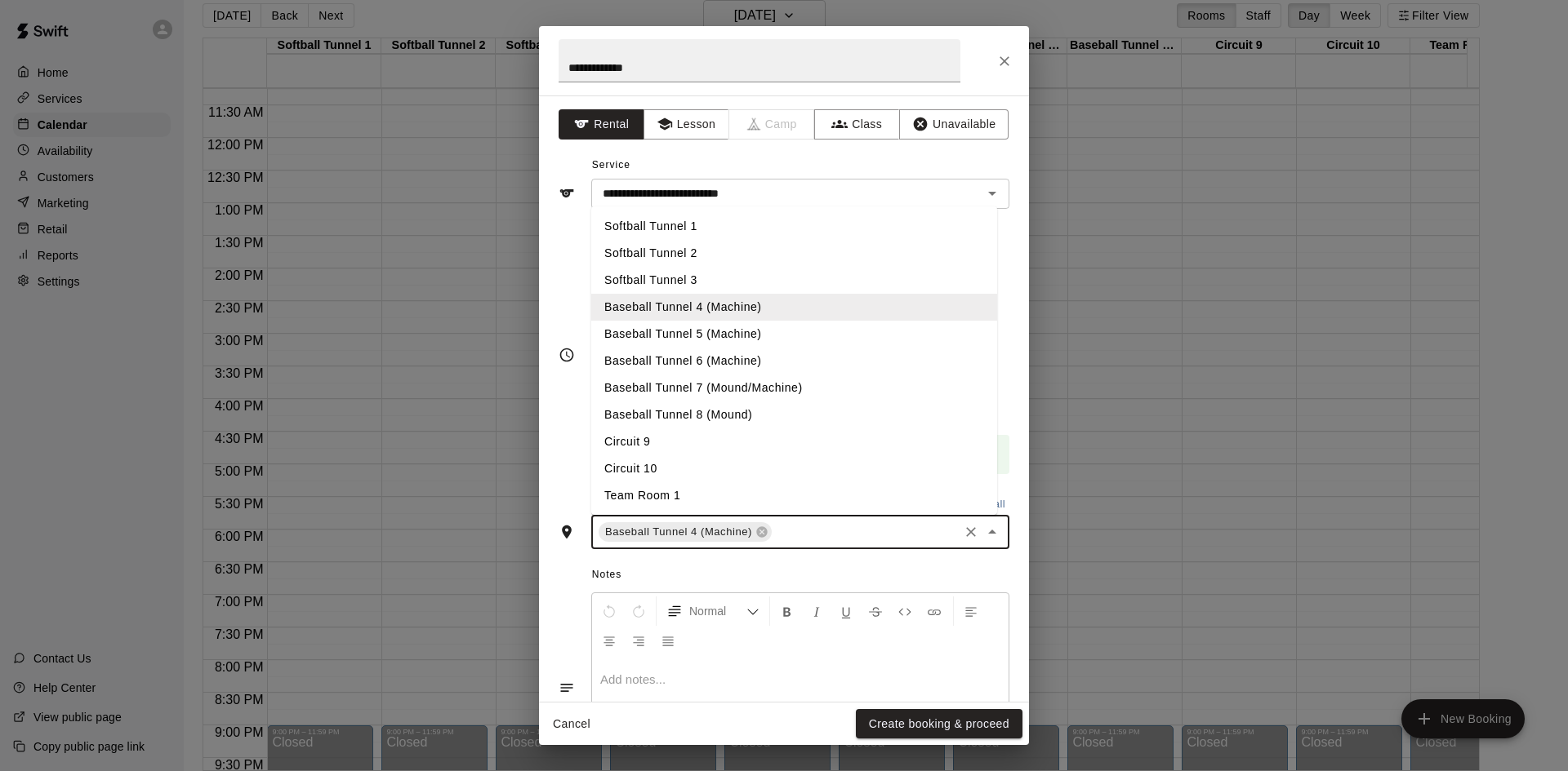
click at [745, 328] on li "Baseball Tunnel 5 (Machine)" at bounding box center [793, 334] width 406 height 27
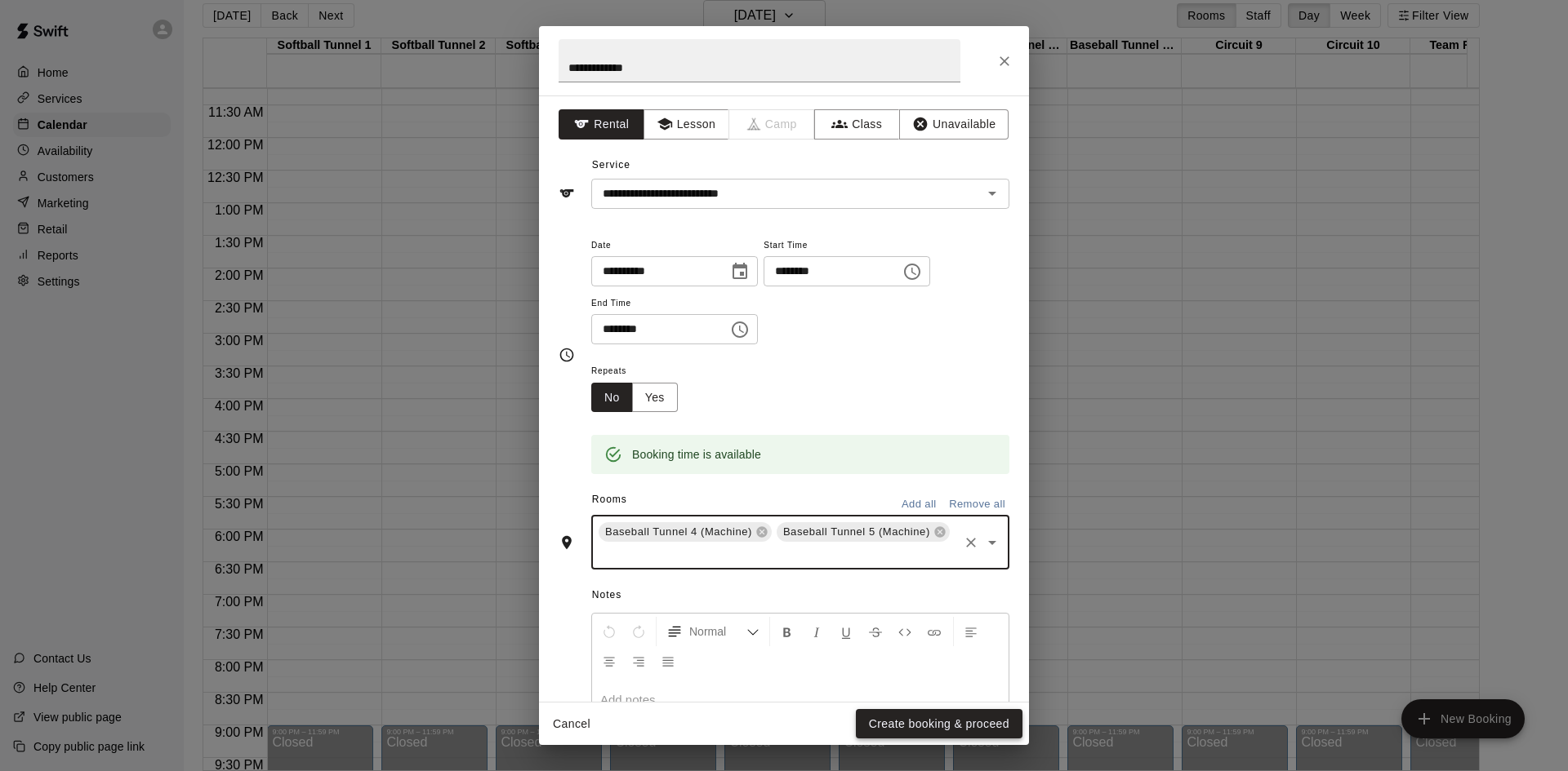
click at [919, 734] on button "Create booking & proceed" at bounding box center [939, 724] width 166 height 30
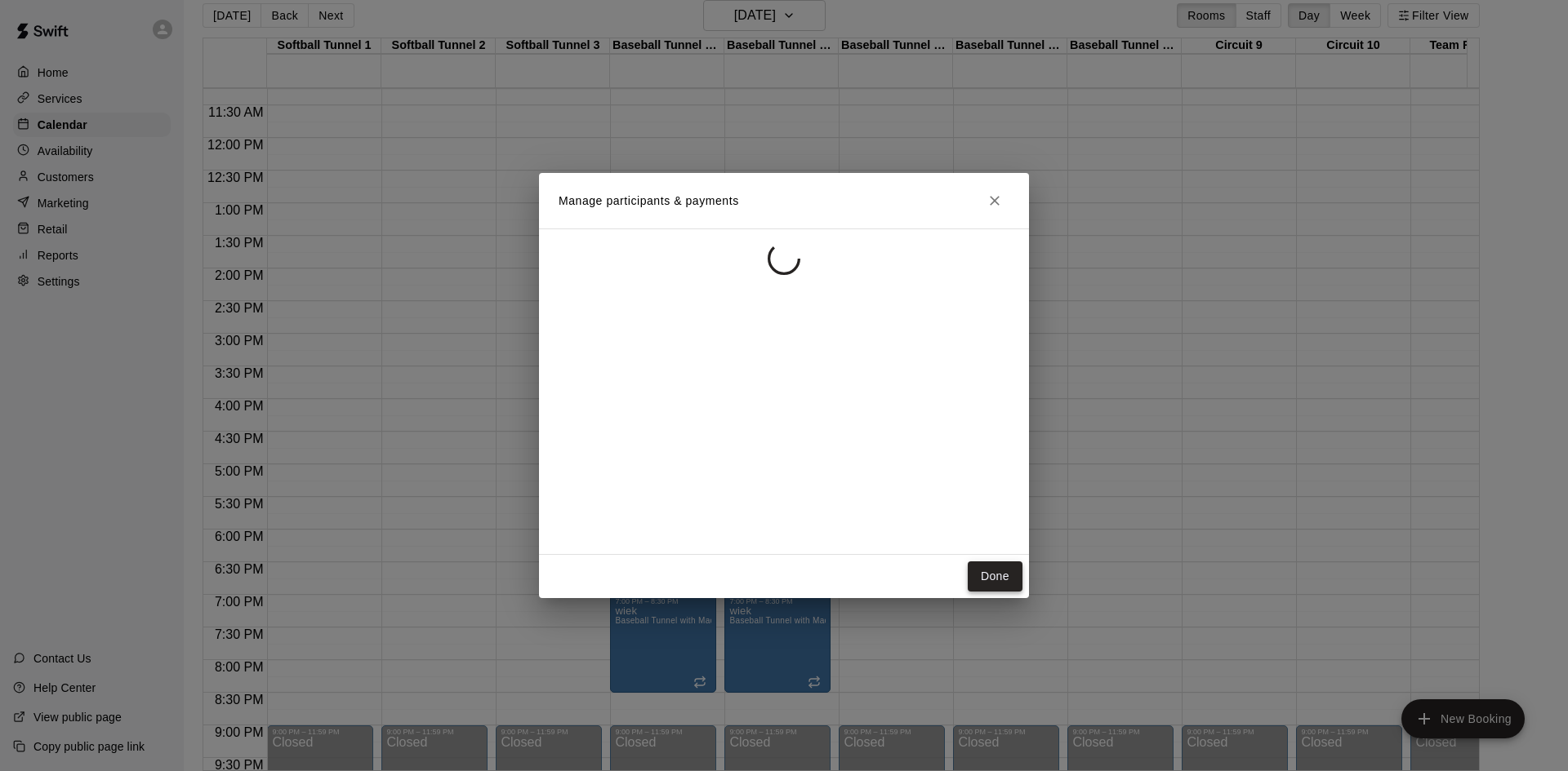
click at [985, 570] on button "Done" at bounding box center [995, 576] width 55 height 30
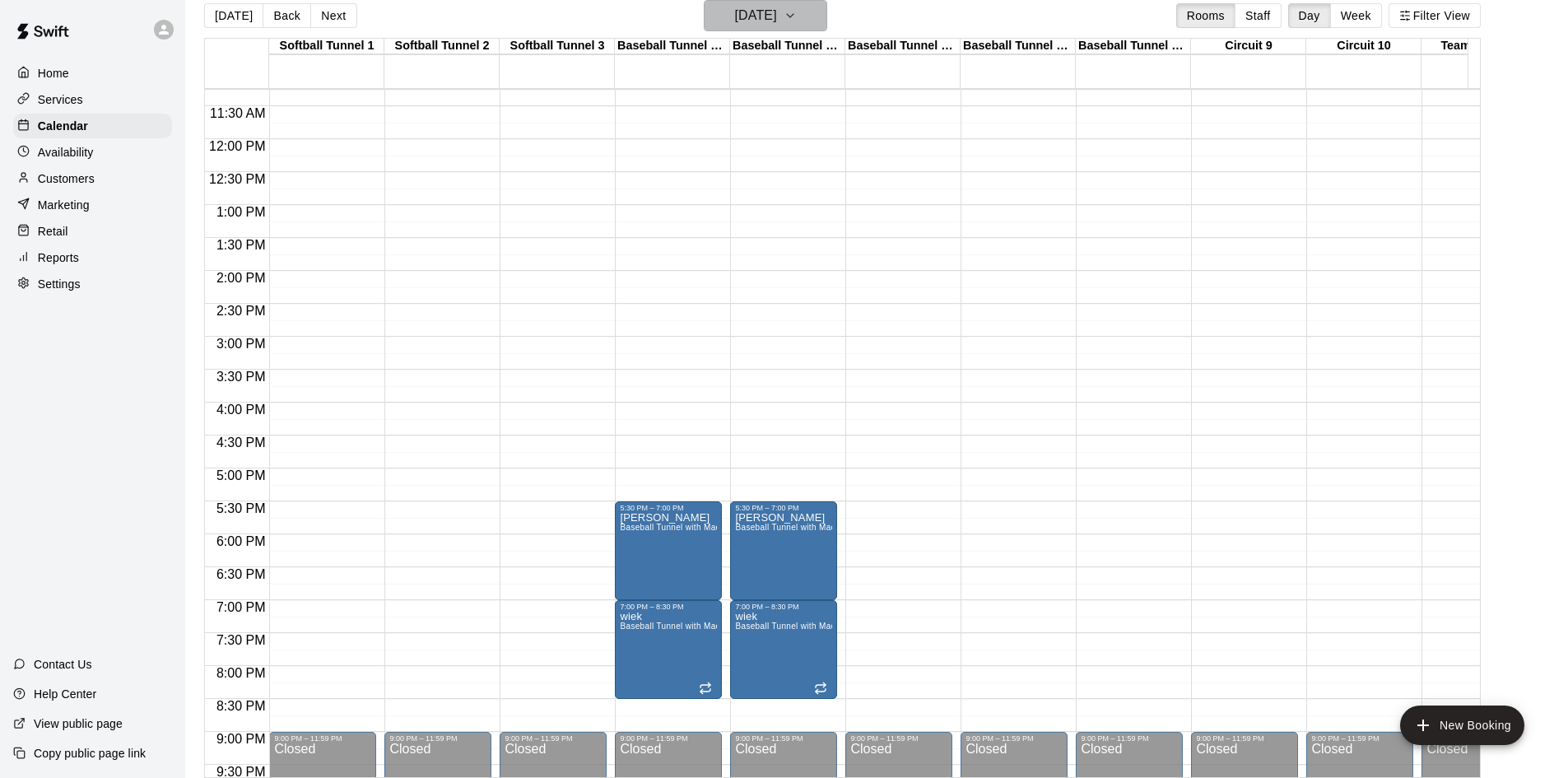
click at [801, 10] on button "Friday Oct 03" at bounding box center [765, 16] width 124 height 31
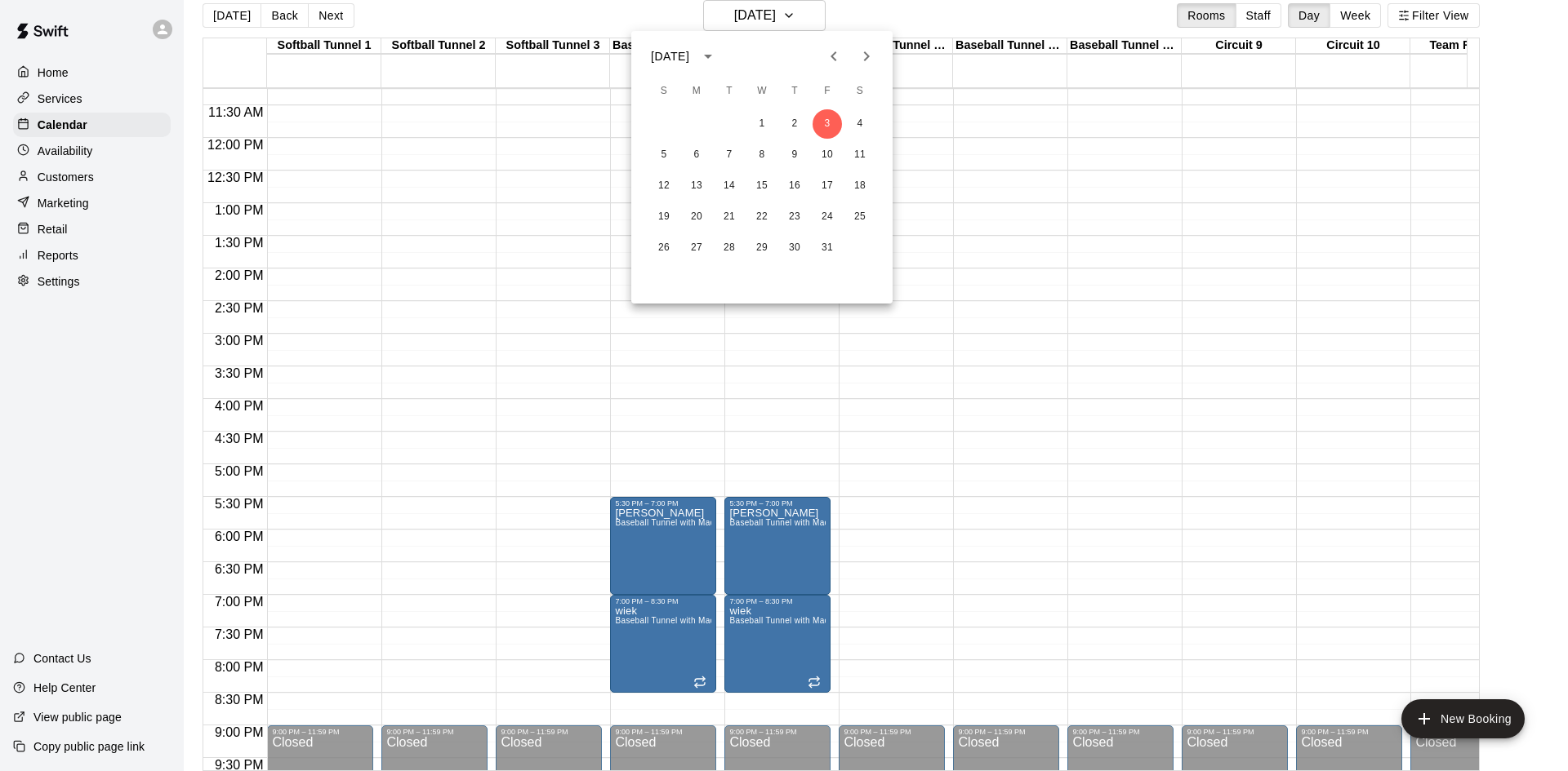
click at [480, 186] on div at bounding box center [784, 385] width 1568 height 771
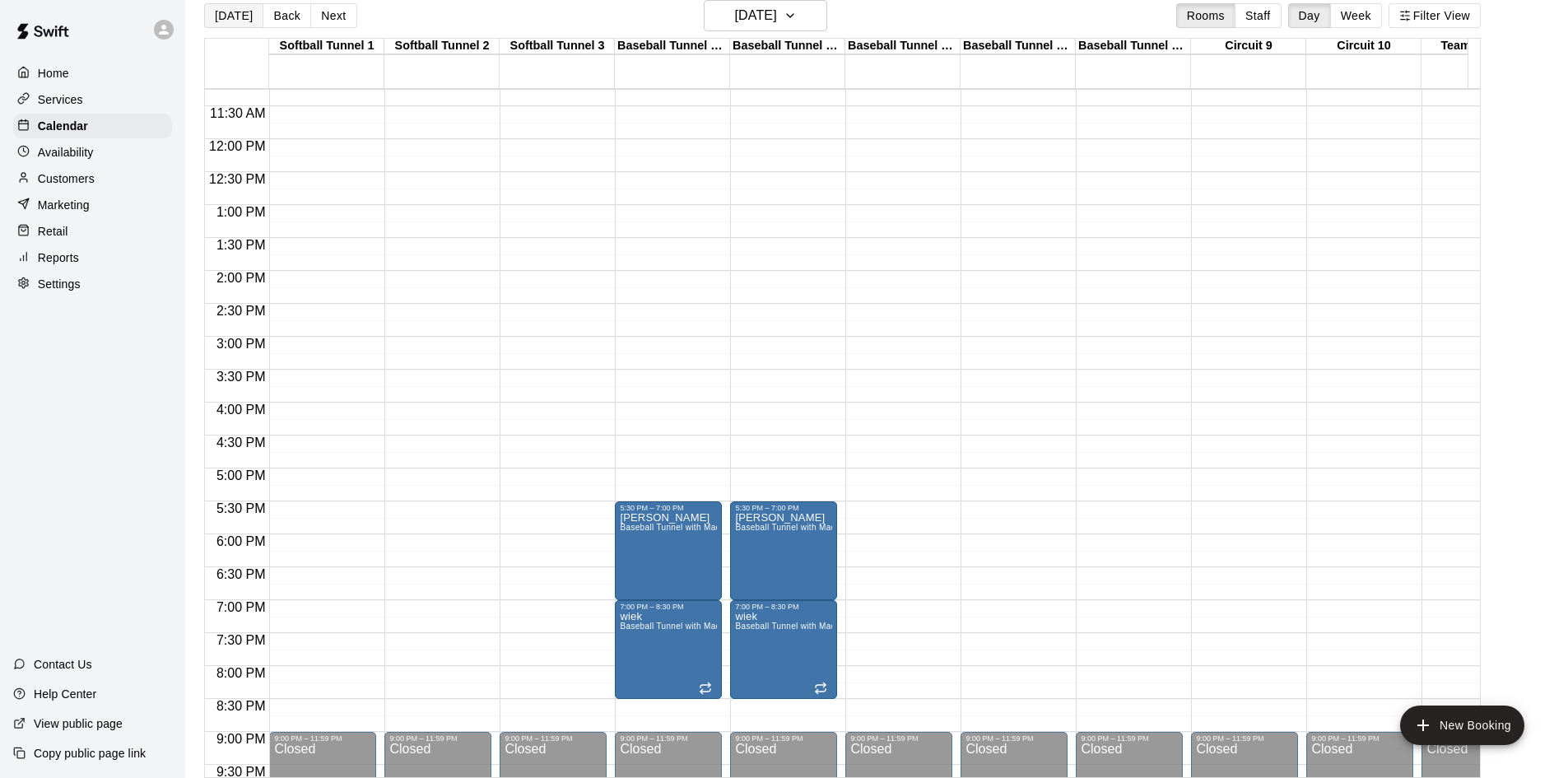
click at [227, 13] on button "[DATE]" at bounding box center [234, 16] width 60 height 25
